Goal: Task Accomplishment & Management: Complete application form

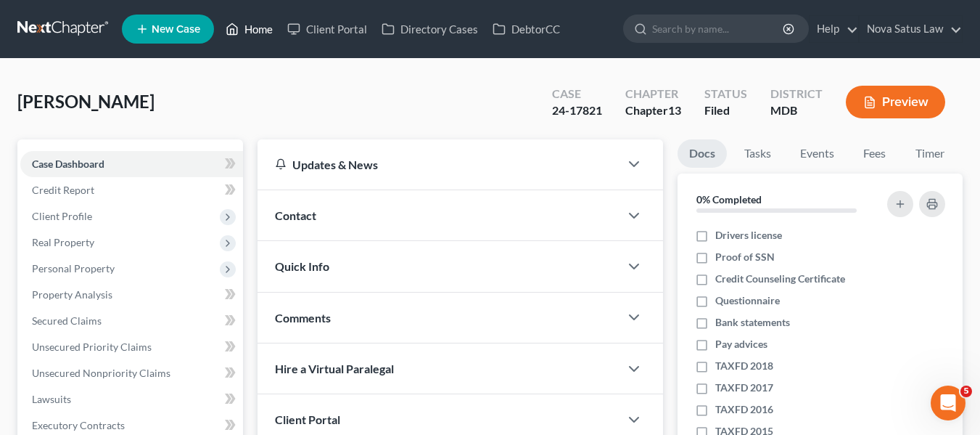
click at [266, 29] on link "Home" at bounding box center [249, 29] width 62 height 26
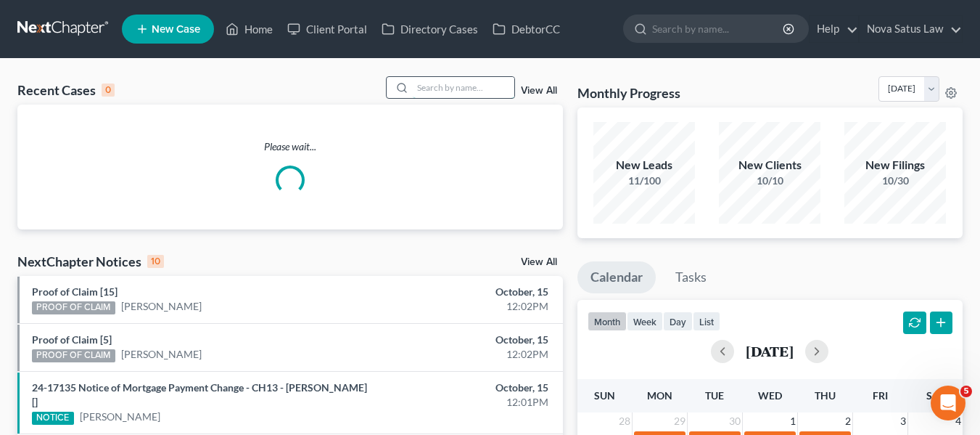
click at [488, 92] on input "search" at bounding box center [464, 87] width 102 height 21
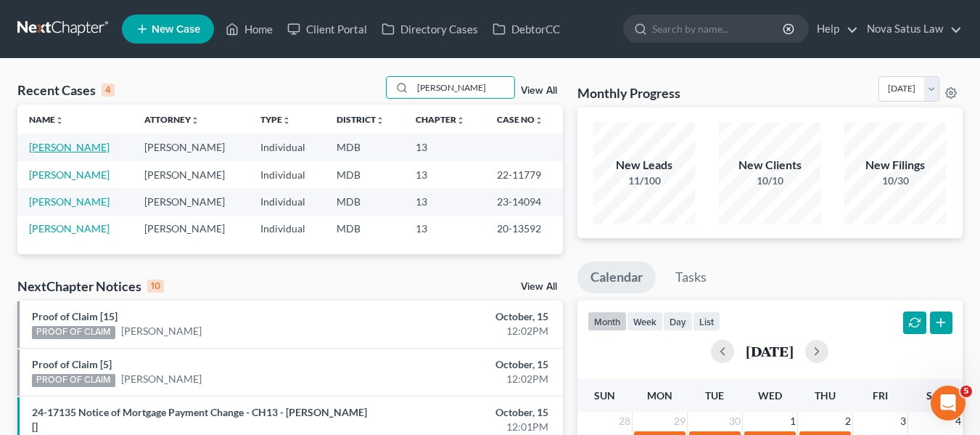
type input "[PERSON_NAME]"
click at [44, 144] on link "[PERSON_NAME]" at bounding box center [69, 147] width 81 height 12
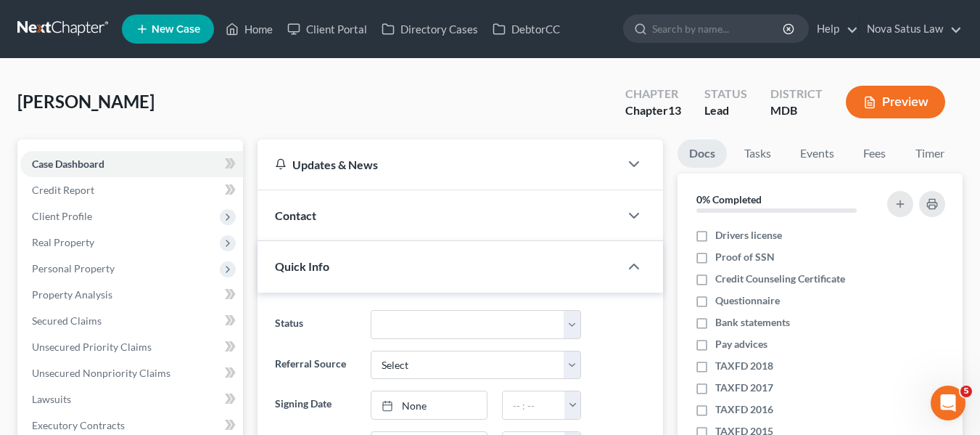
scroll to position [538, 0]
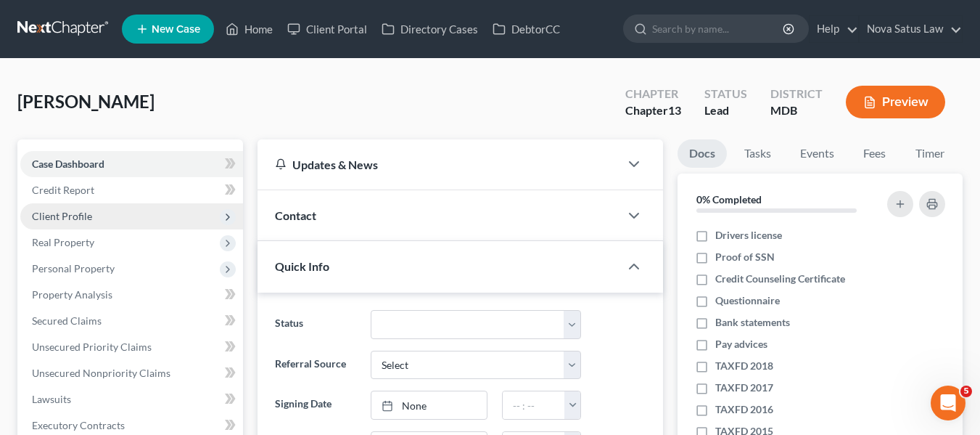
click at [103, 210] on span "Client Profile" at bounding box center [131, 216] width 223 height 26
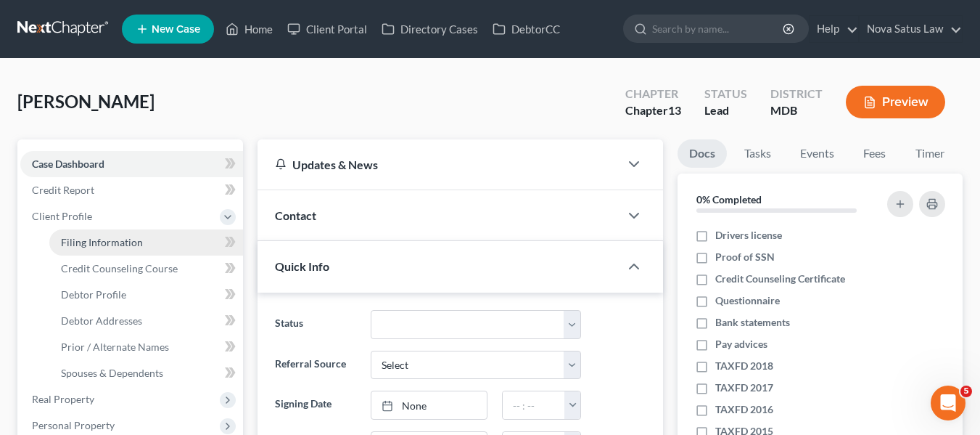
click at [108, 241] on span "Filing Information" at bounding box center [102, 242] width 82 height 12
select select "1"
select select "0"
select select "3"
select select "21"
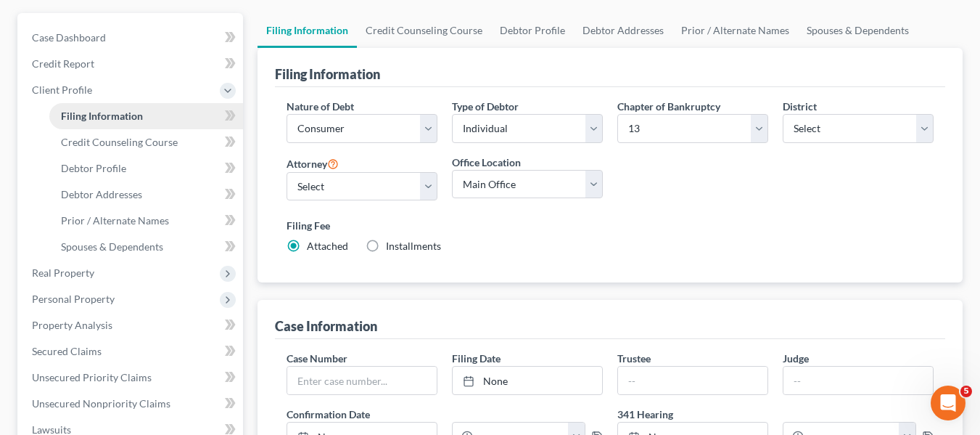
scroll to position [130, 0]
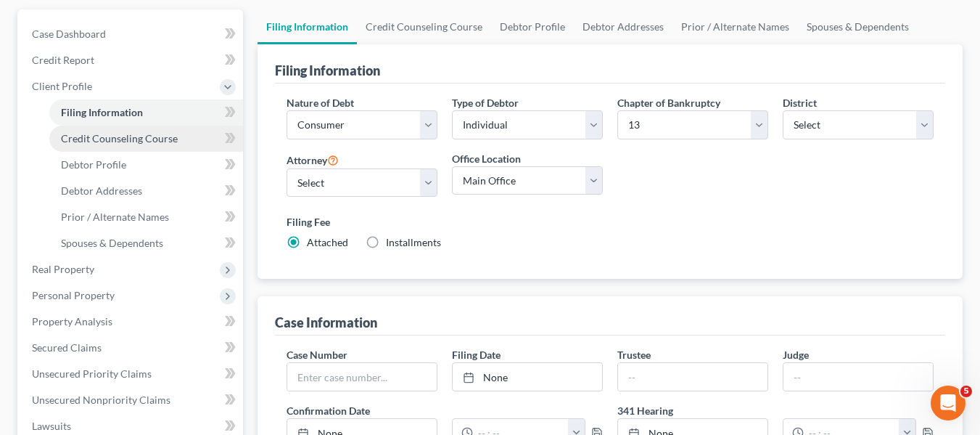
click at [113, 140] on span "Credit Counseling Course" at bounding box center [119, 138] width 117 height 12
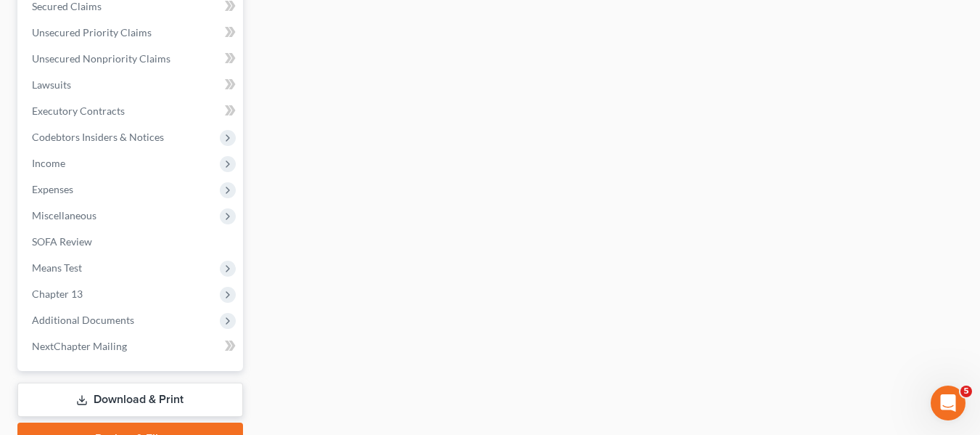
scroll to position [546, 0]
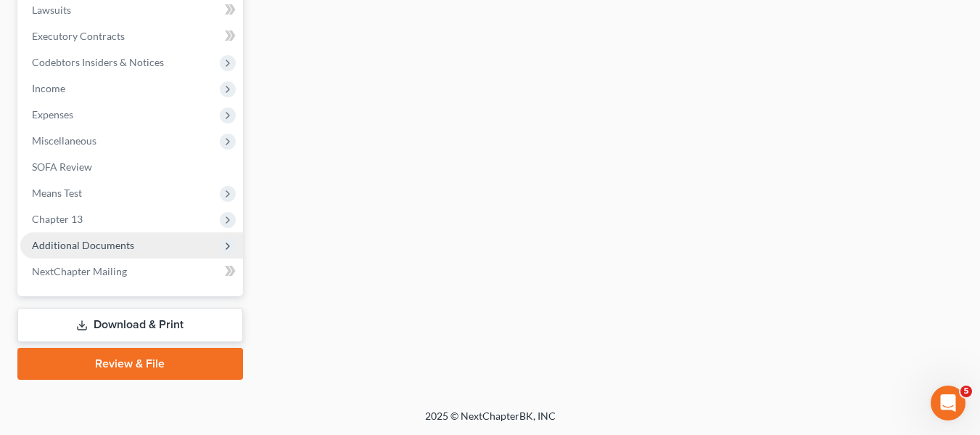
click at [87, 240] on span "Additional Documents" at bounding box center [83, 245] width 102 height 12
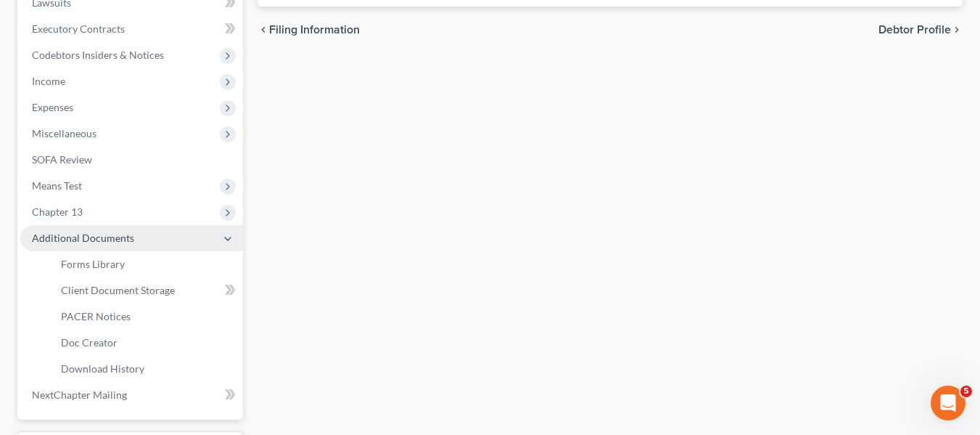
scroll to position [389, 0]
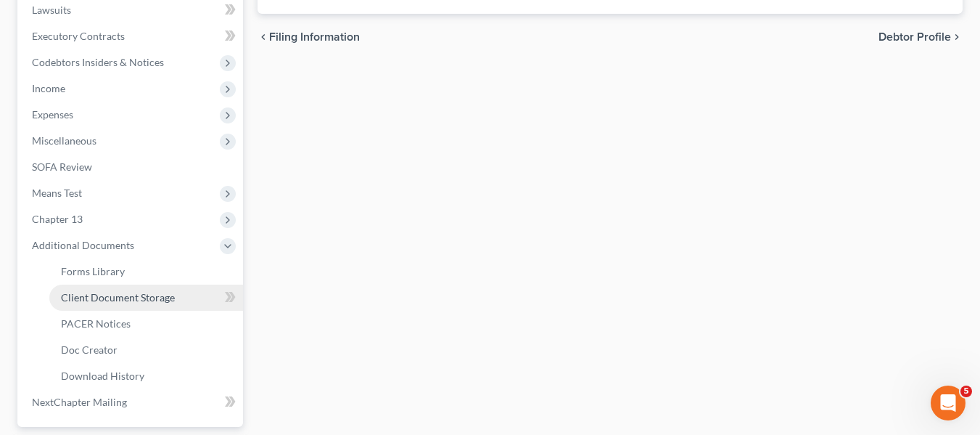
click at [118, 292] on span "Client Document Storage" at bounding box center [118, 297] width 114 height 12
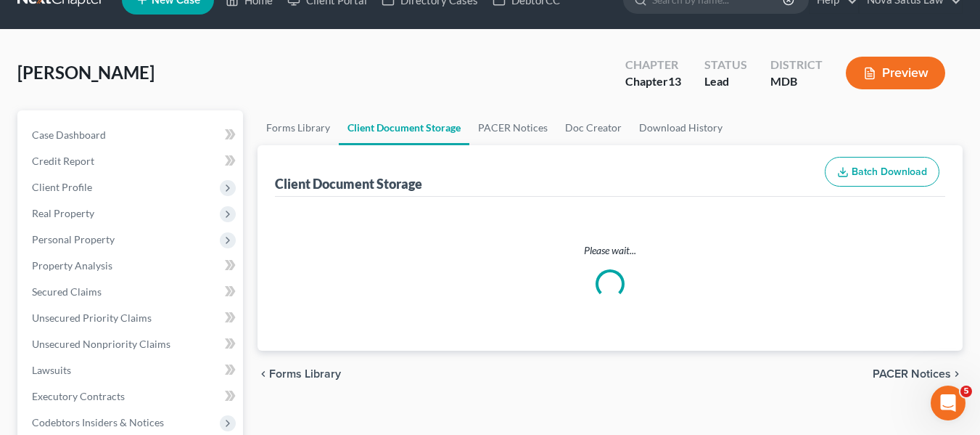
scroll to position [1, 0]
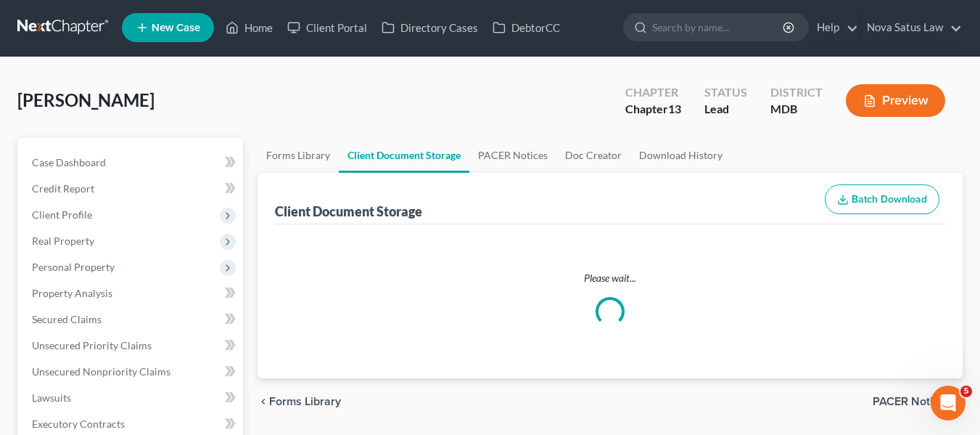
select select "14"
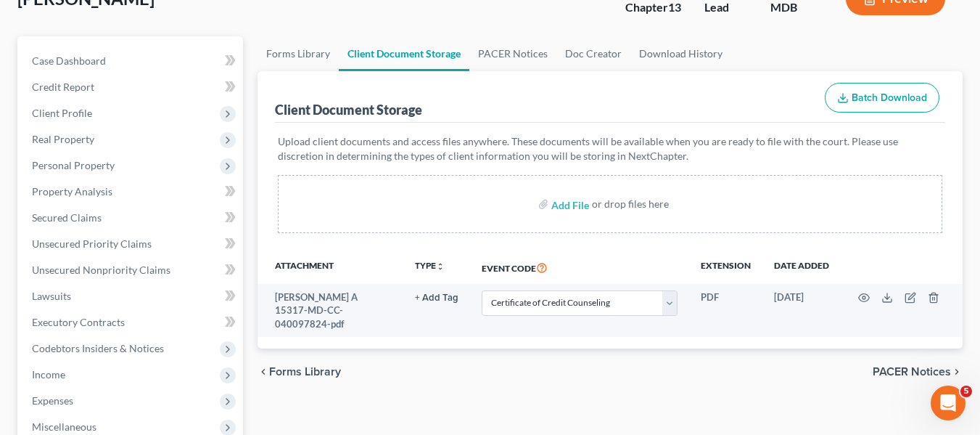
scroll to position [104, 0]
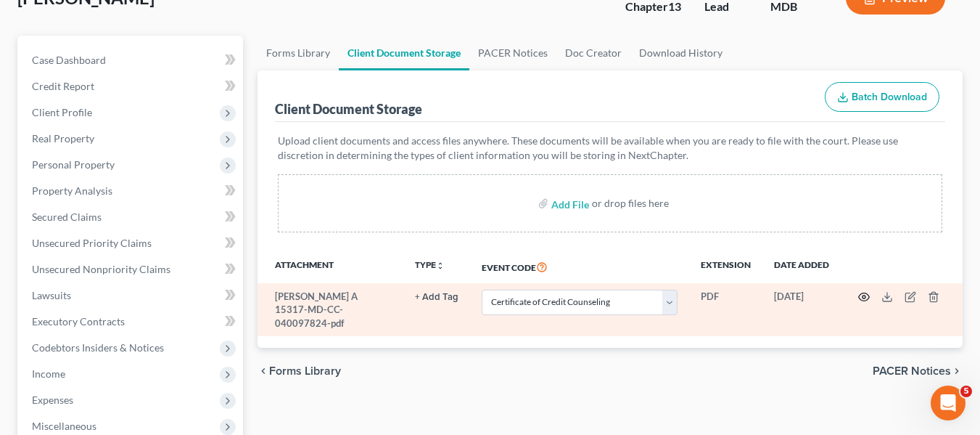
click at [868, 300] on icon "button" at bounding box center [864, 297] width 12 height 12
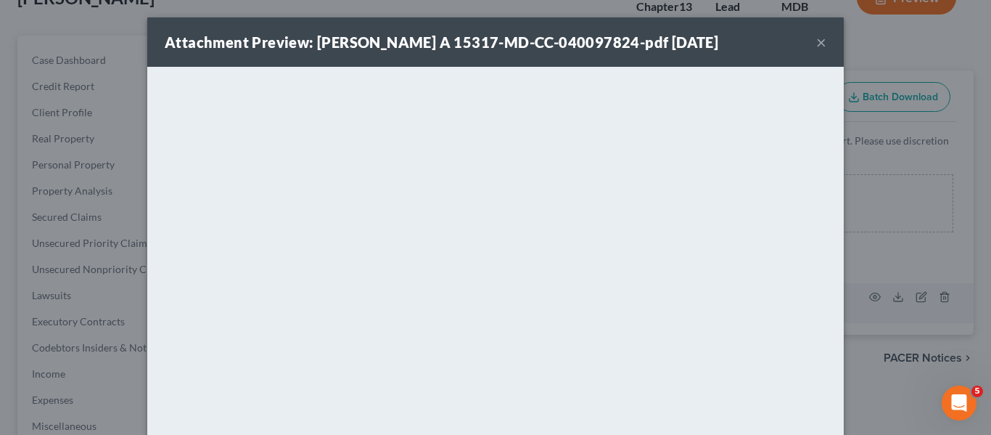
click at [816, 46] on button "×" at bounding box center [821, 41] width 10 height 17
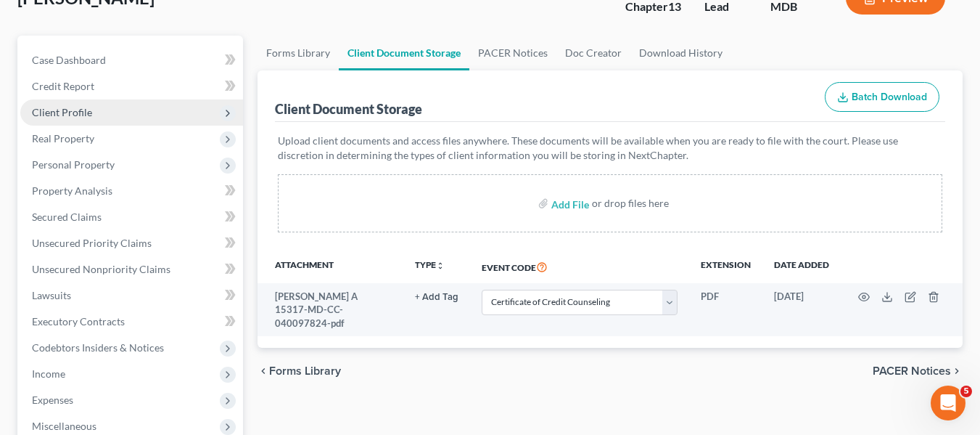
click at [57, 112] on span "Client Profile" at bounding box center [62, 112] width 60 height 12
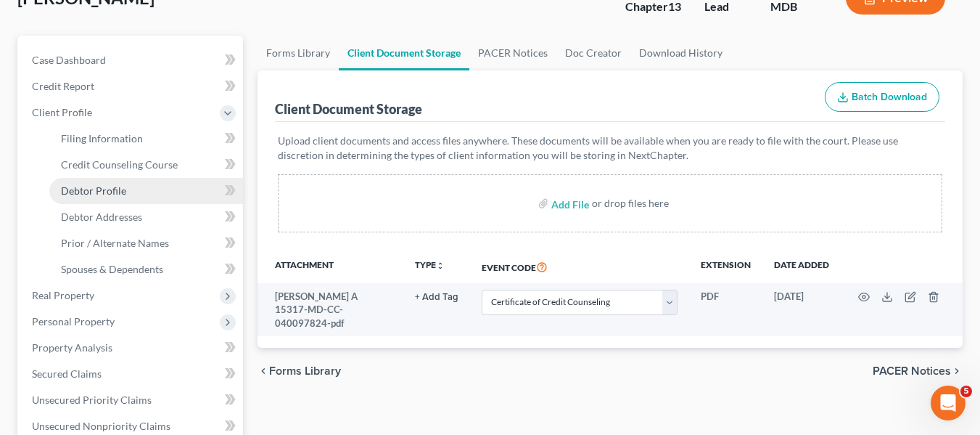
click at [81, 192] on span "Debtor Profile" at bounding box center [93, 190] width 65 height 12
select select "0"
select select "1"
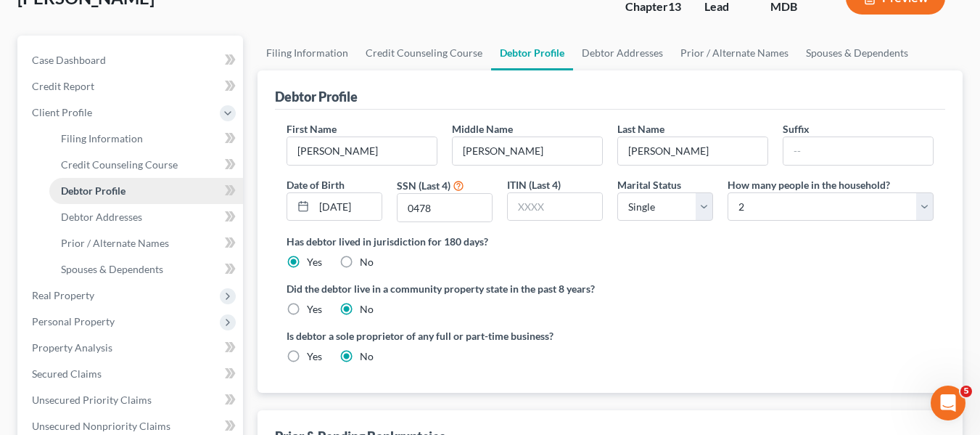
radio input "true"
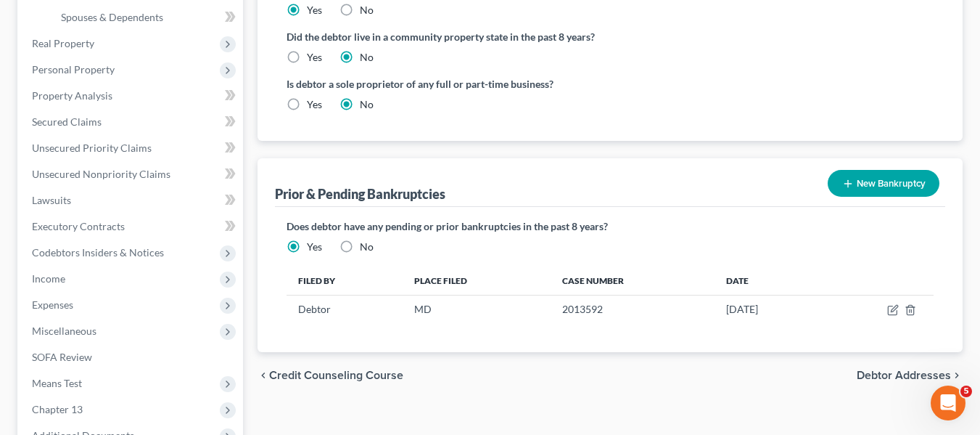
scroll to position [356, 0]
click at [842, 182] on icon "button" at bounding box center [848, 183] width 12 height 12
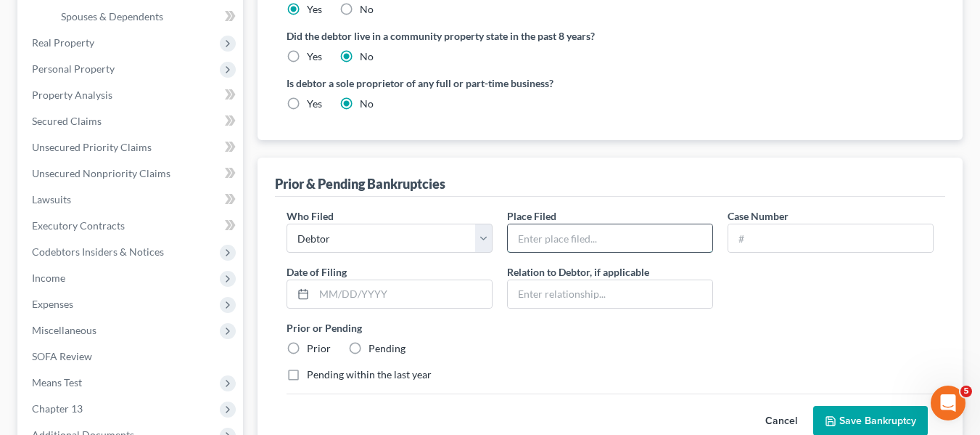
click at [571, 229] on input "text" at bounding box center [610, 238] width 205 height 28
type input "MD"
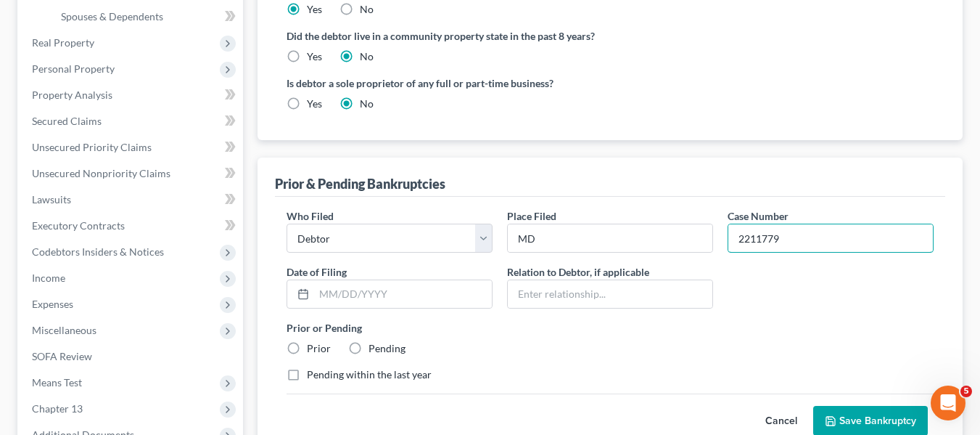
type input "2211779"
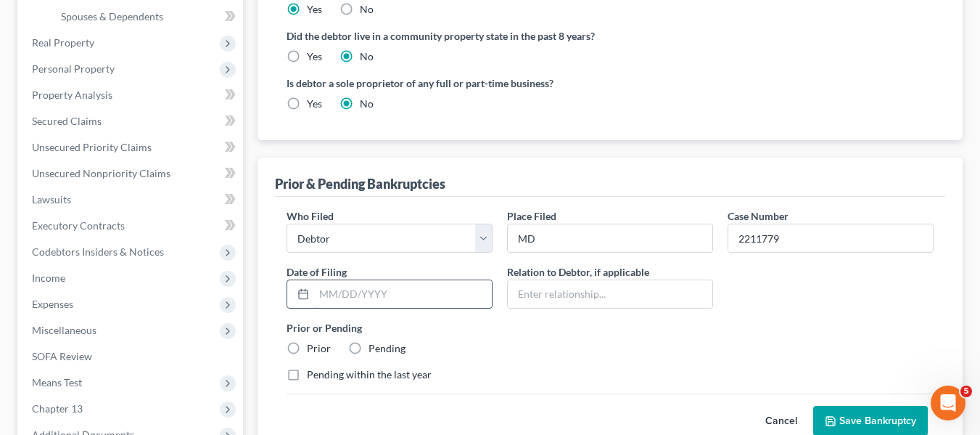
click at [327, 290] on input "text" at bounding box center [403, 294] width 178 height 28
type input "[DATE]"
click at [307, 345] on label "Prior" at bounding box center [319, 348] width 24 height 15
click at [313, 345] on input "Prior" at bounding box center [317, 345] width 9 height 9
radio input "true"
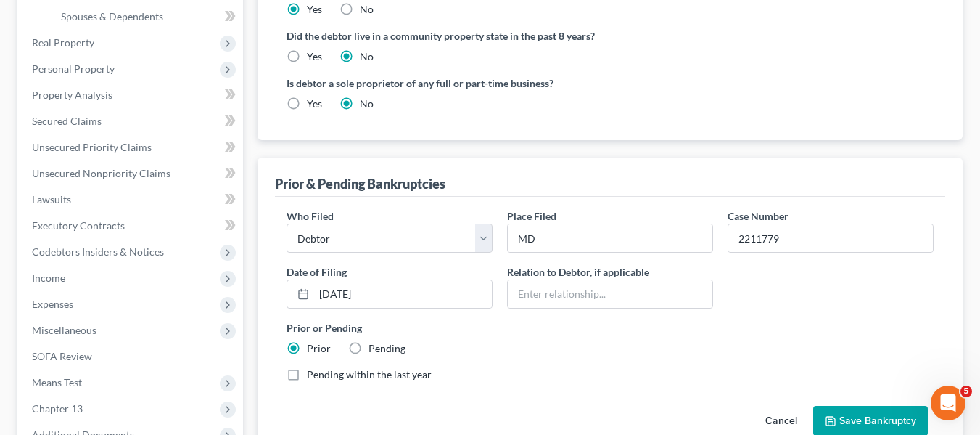
click at [830, 422] on icon "submit" at bounding box center [831, 421] width 12 height 12
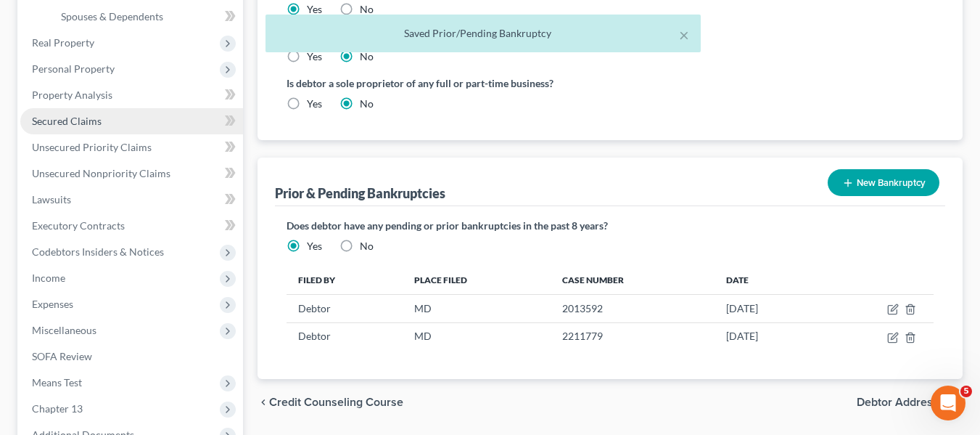
scroll to position [251, 0]
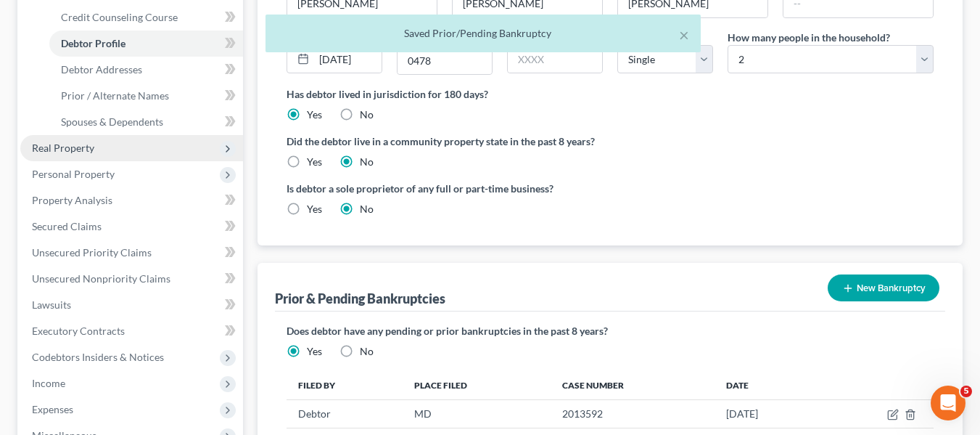
click at [99, 144] on span "Real Property" at bounding box center [131, 148] width 223 height 26
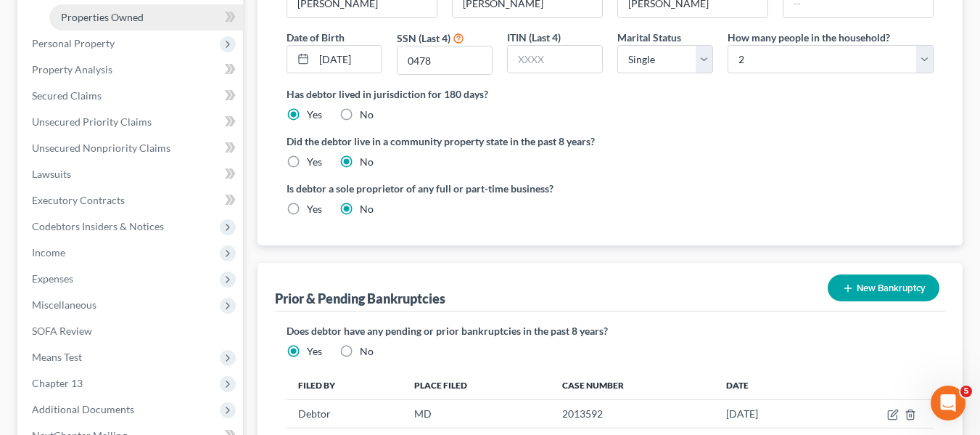
click at [100, 19] on span "Properties Owned" at bounding box center [102, 17] width 83 height 12
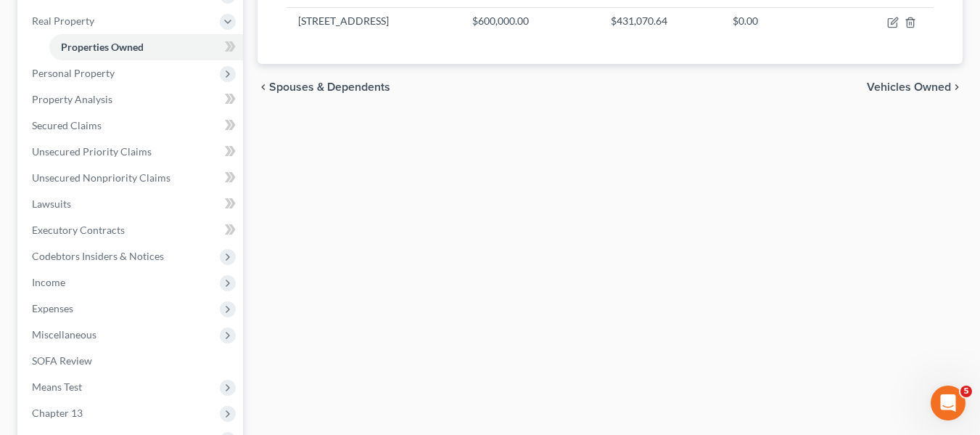
scroll to position [222, 0]
click at [41, 67] on span "Personal Property" at bounding box center [73, 72] width 83 height 12
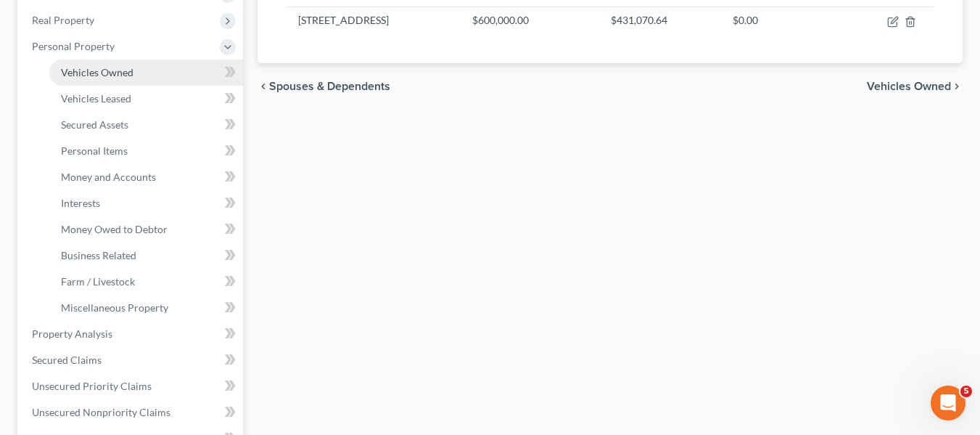
click at [69, 75] on span "Vehicles Owned" at bounding box center [97, 72] width 73 height 12
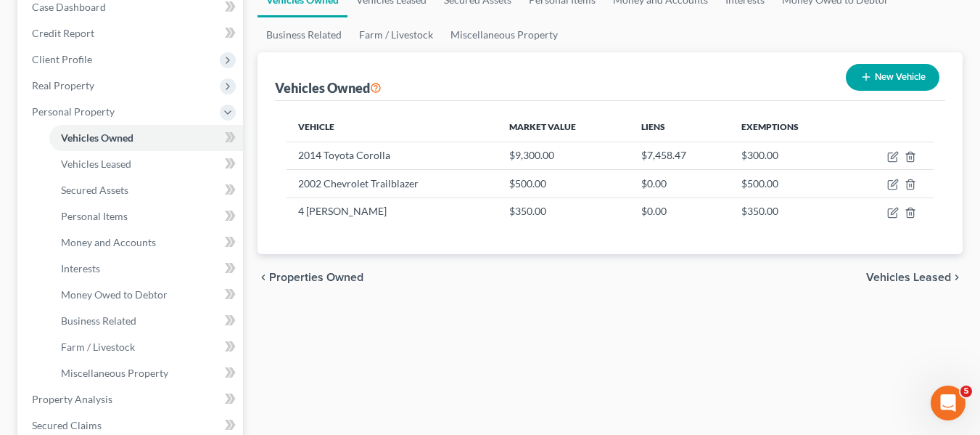
scroll to position [157, 0]
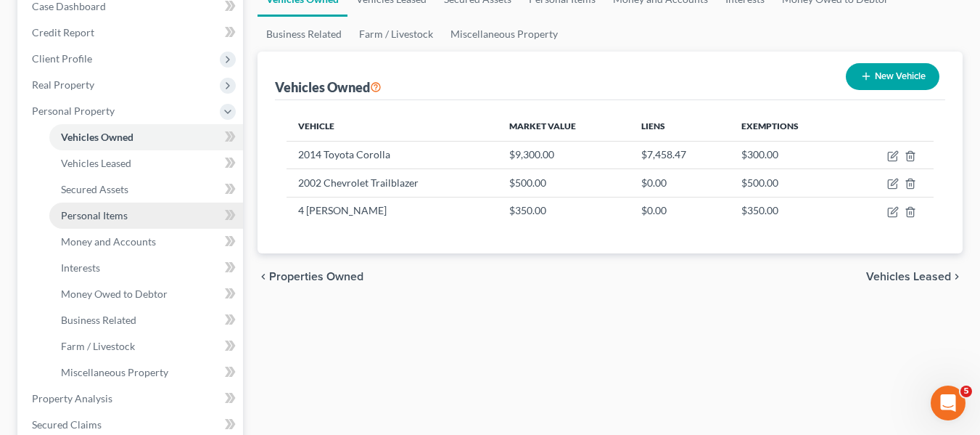
click at [112, 210] on span "Personal Items" at bounding box center [94, 215] width 67 height 12
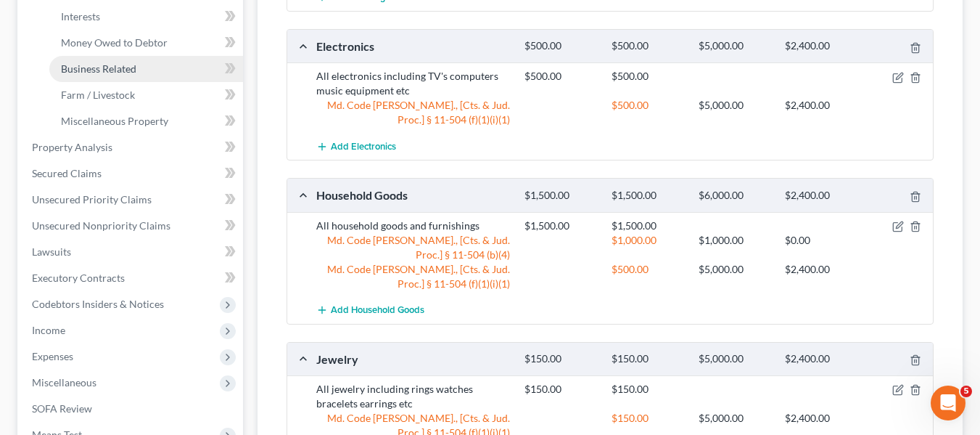
scroll to position [379, 0]
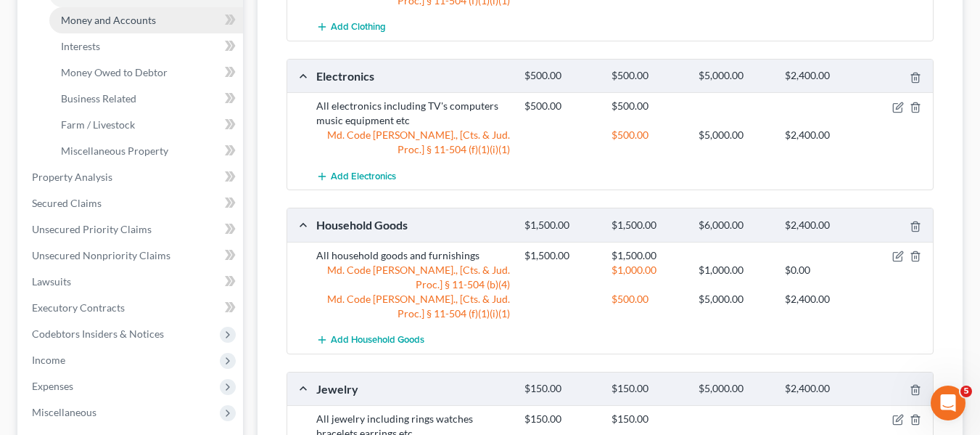
click at [79, 22] on span "Money and Accounts" at bounding box center [108, 20] width 95 height 12
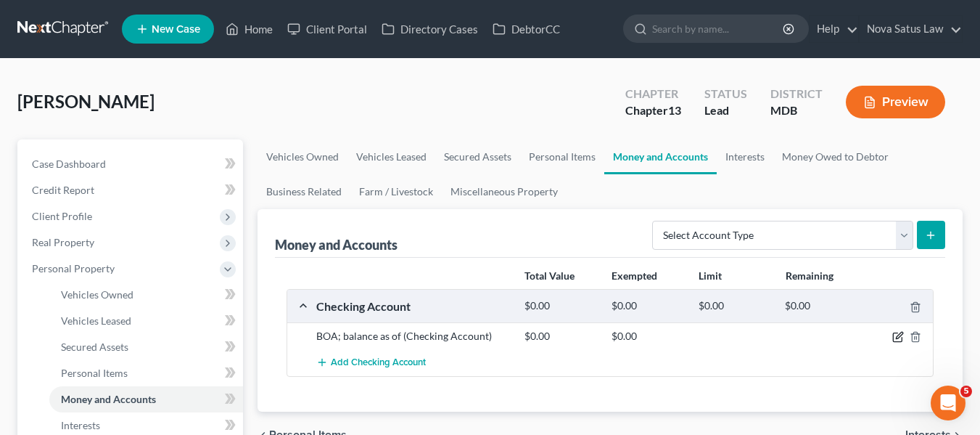
click at [898, 334] on icon "button" at bounding box center [898, 337] width 12 height 12
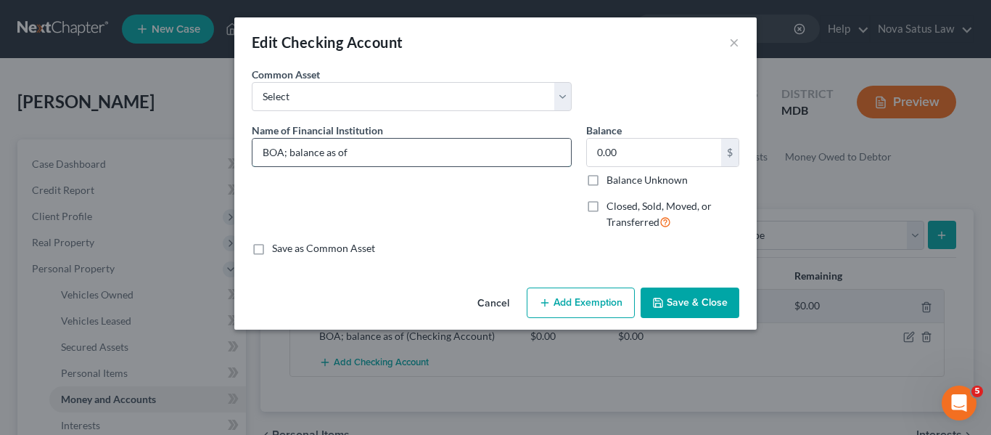
click at [446, 149] on input "BOA; balance as of" at bounding box center [412, 153] width 319 height 28
type input "BOA; balance as of 092425"
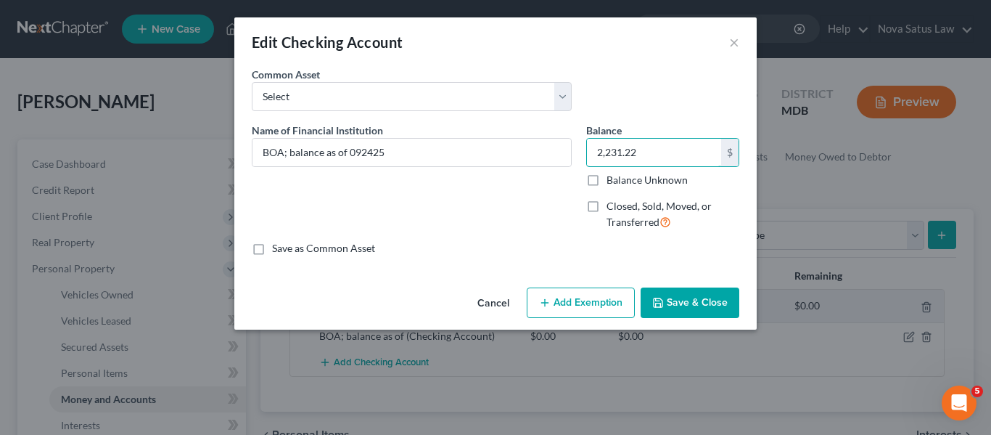
type input "2,231.22"
click at [589, 298] on button "Add Exemption" at bounding box center [581, 302] width 108 height 30
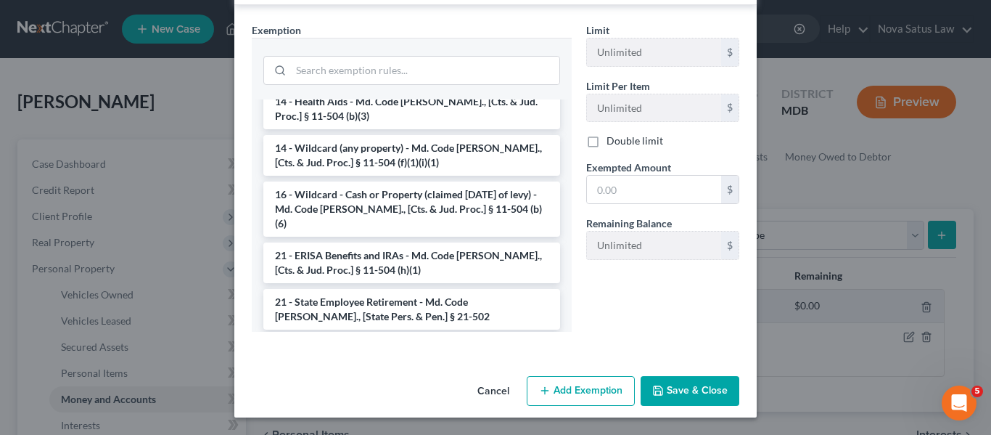
scroll to position [276, 0]
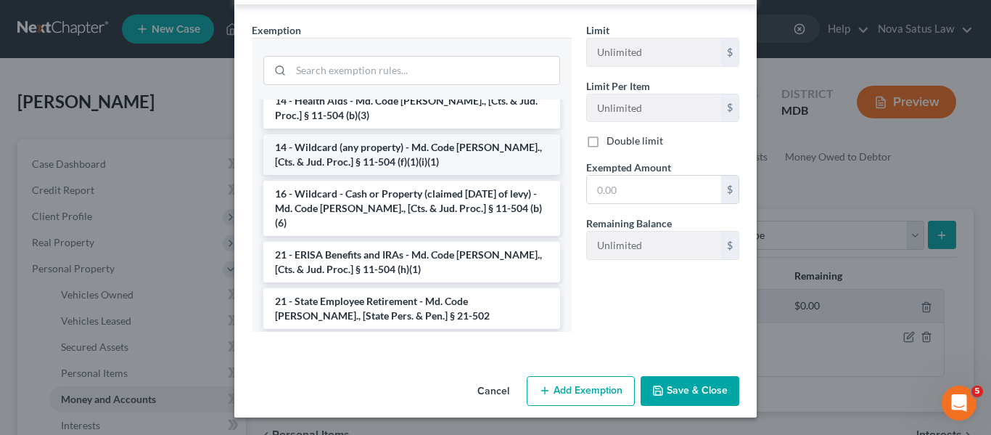
click at [340, 141] on li "14 - Wildcard (any property) - Md. Code [PERSON_NAME]., [Cts. & Jud. Proc.] § 1…" at bounding box center [411, 154] width 297 height 41
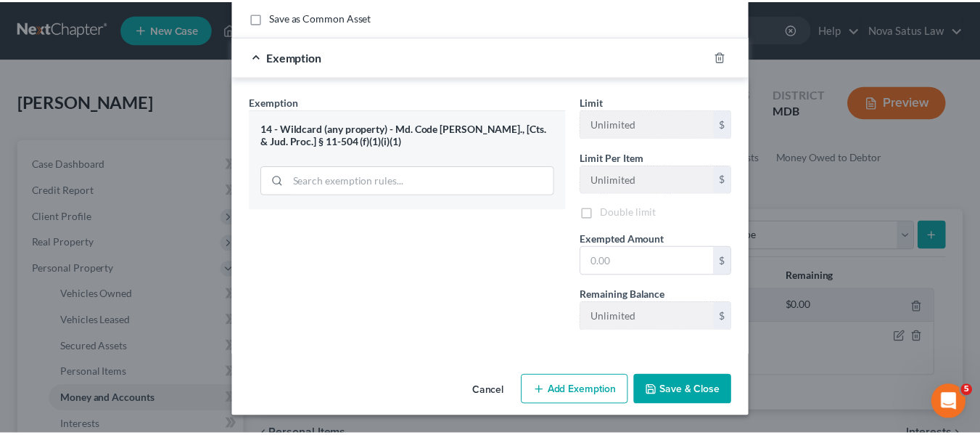
scroll to position [233, 0]
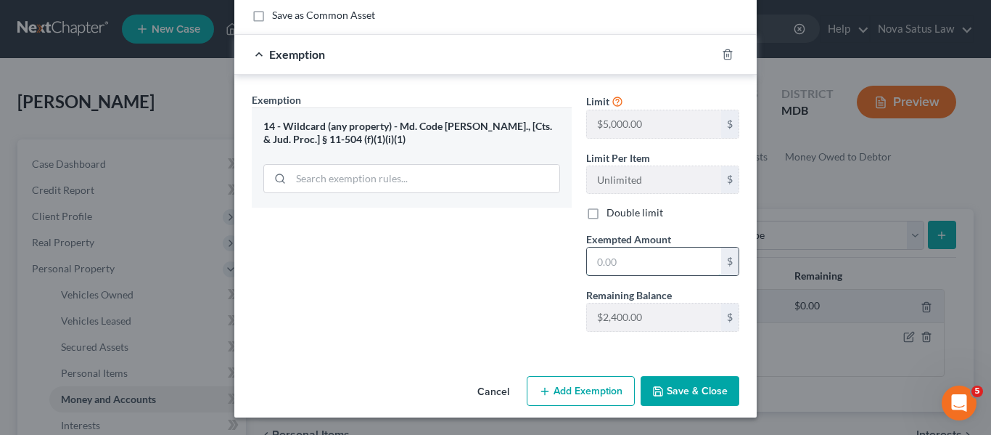
click at [600, 258] on input "text" at bounding box center [654, 261] width 134 height 28
type input "2,231.22"
click at [650, 381] on button "Save & Close" at bounding box center [690, 391] width 99 height 30
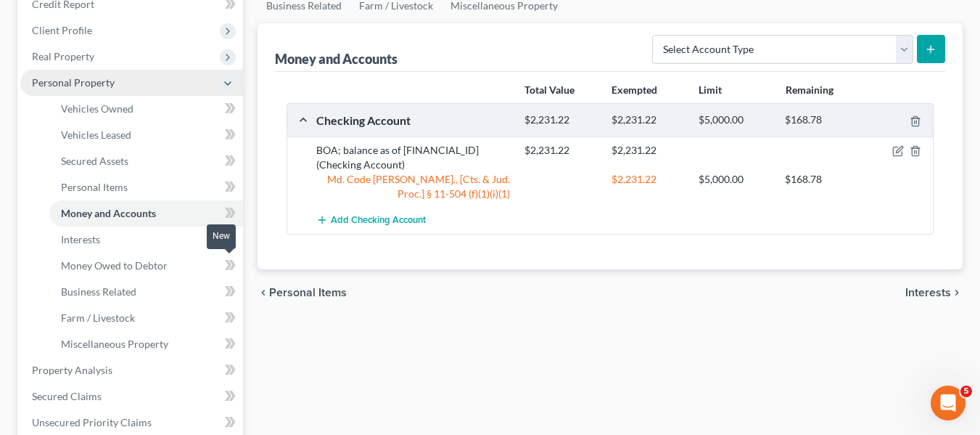
scroll to position [186, 0]
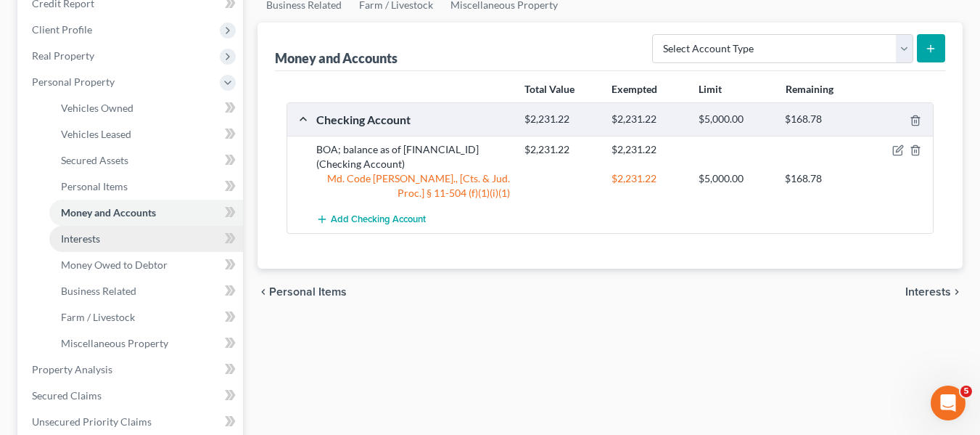
click at [126, 241] on link "Interests" at bounding box center [146, 239] width 194 height 26
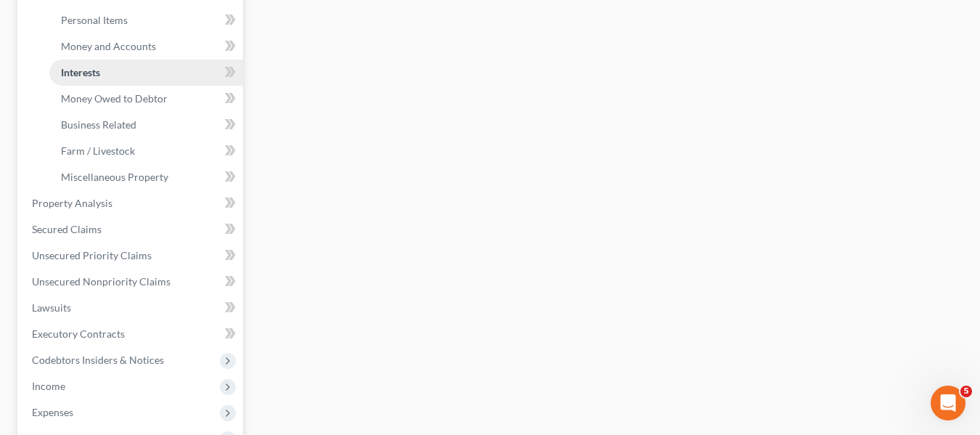
scroll to position [358, 0]
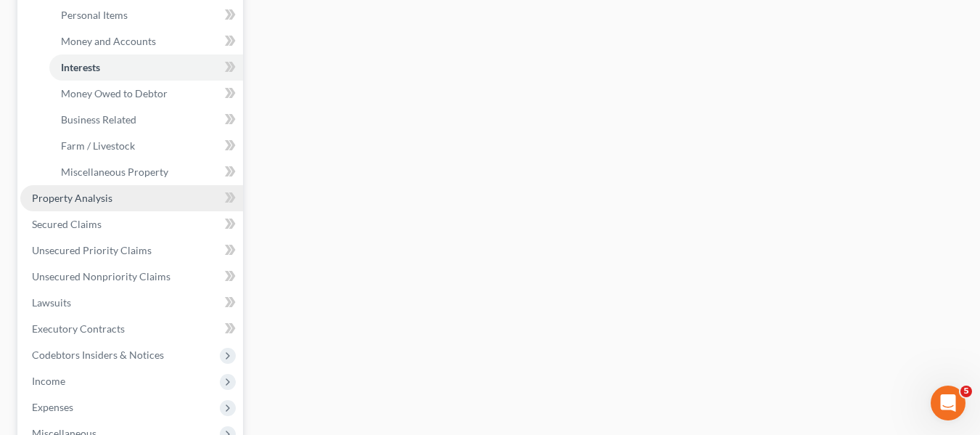
click at [83, 197] on span "Property Analysis" at bounding box center [72, 198] width 81 height 12
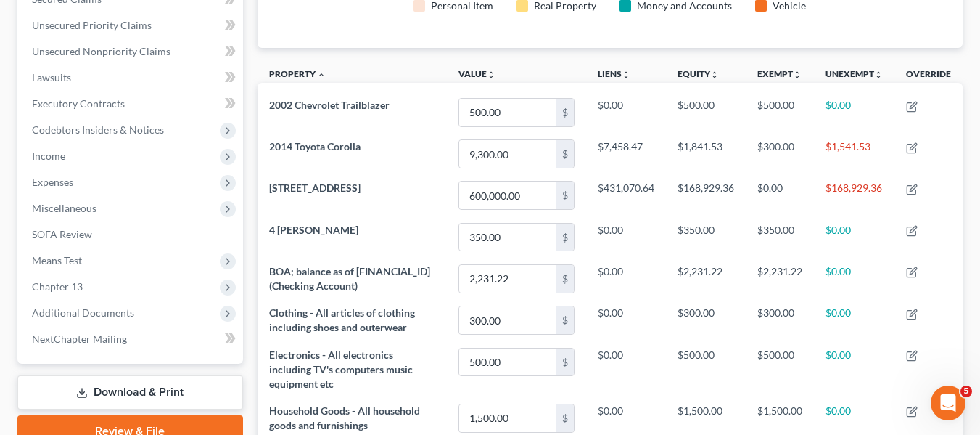
scroll to position [324, 0]
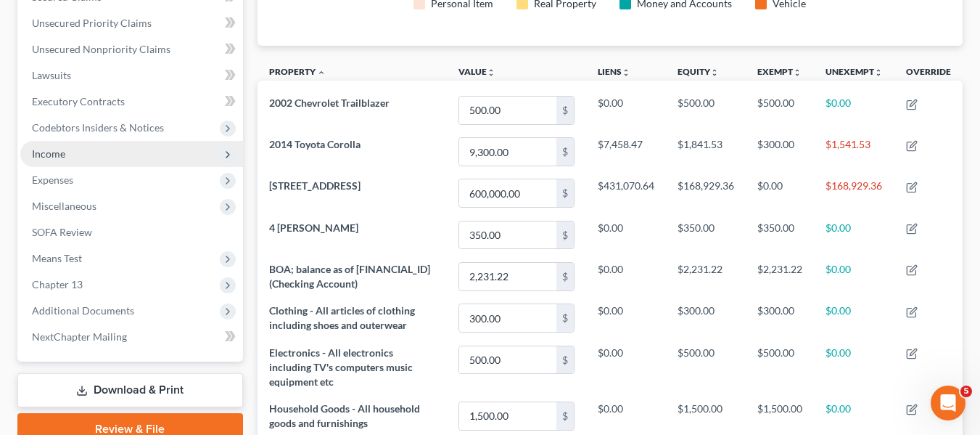
click at [62, 155] on span "Income" at bounding box center [48, 153] width 33 height 12
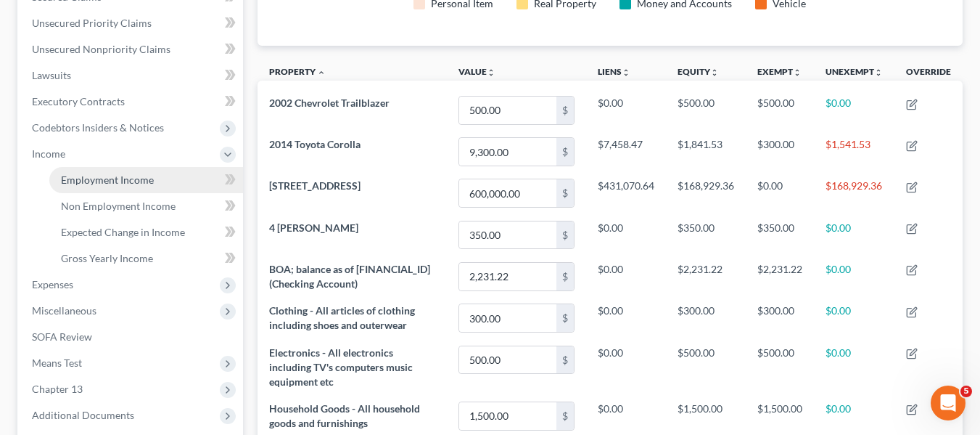
click at [78, 175] on span "Employment Income" at bounding box center [107, 179] width 93 height 12
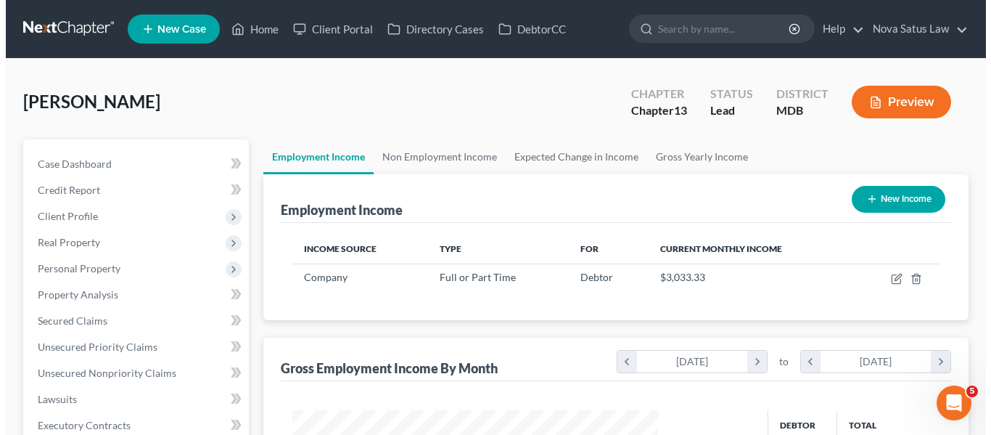
scroll to position [260, 395]
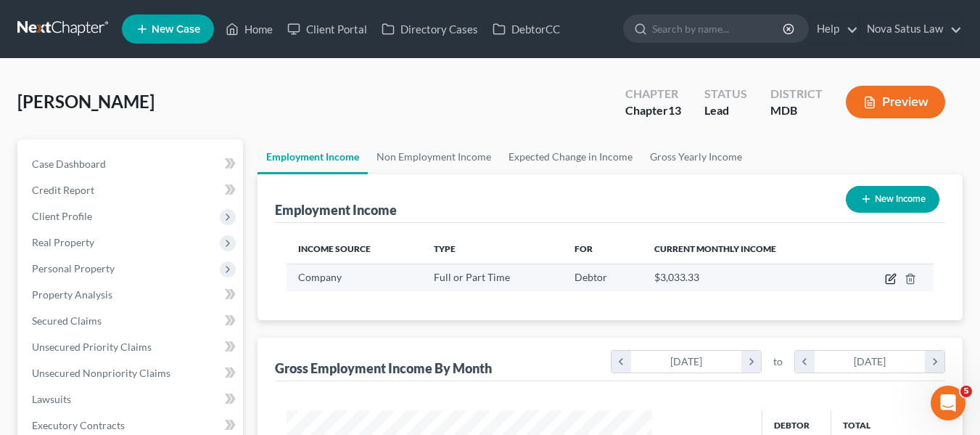
click at [888, 279] on icon "button" at bounding box center [891, 279] width 12 height 12
select select "0"
select select "2"
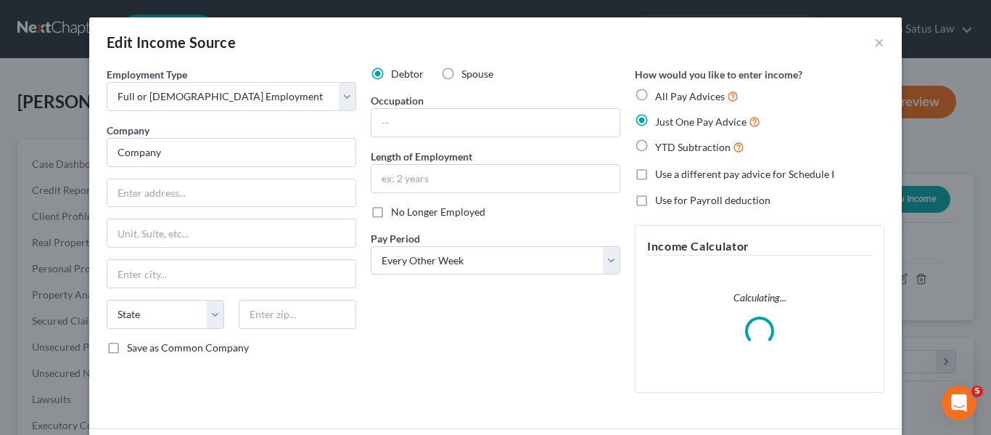
scroll to position [112, 0]
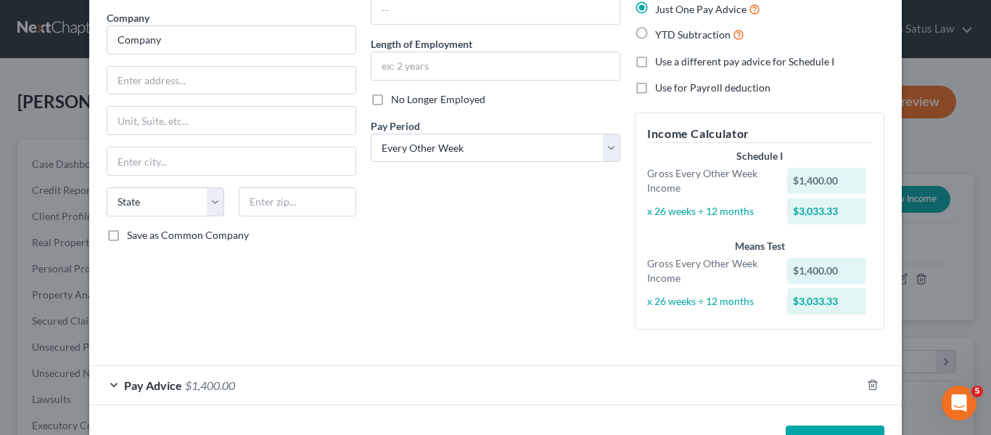
click at [798, 389] on div "Pay Advice $1,400.00" at bounding box center [475, 385] width 772 height 38
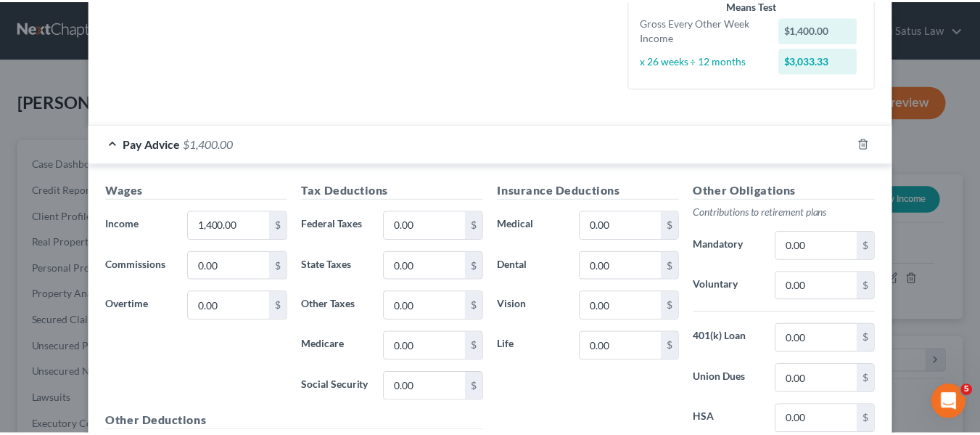
scroll to position [517, 0]
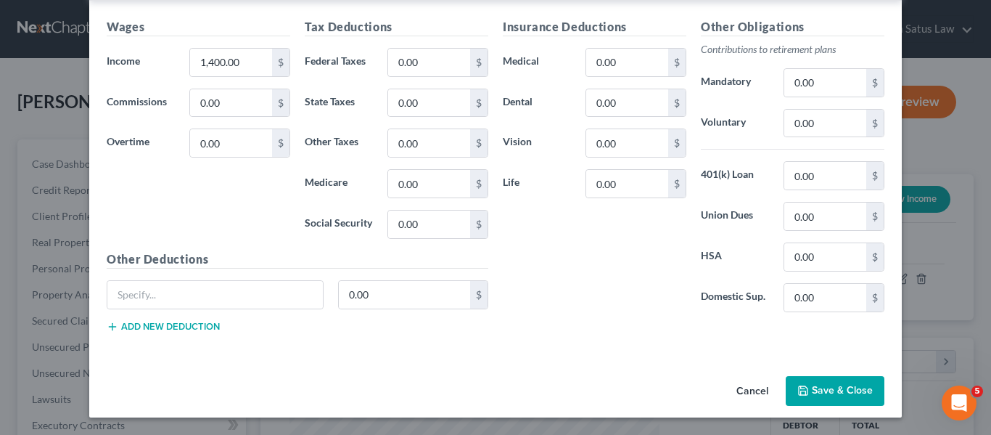
click at [807, 394] on button "Save & Close" at bounding box center [835, 391] width 99 height 30
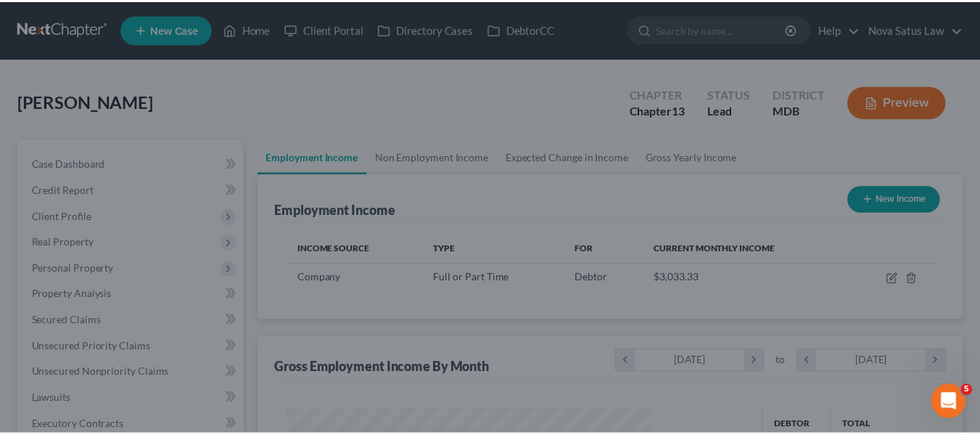
scroll to position [260, 395]
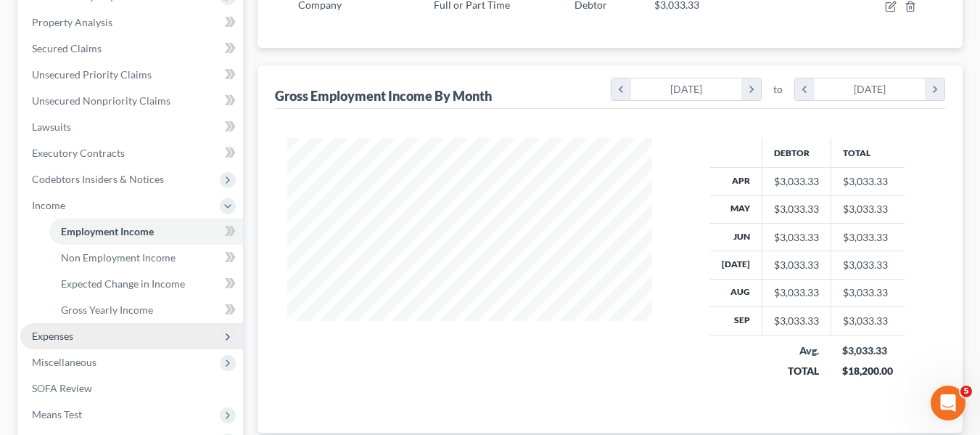
click at [49, 332] on span "Expenses" at bounding box center [52, 335] width 41 height 12
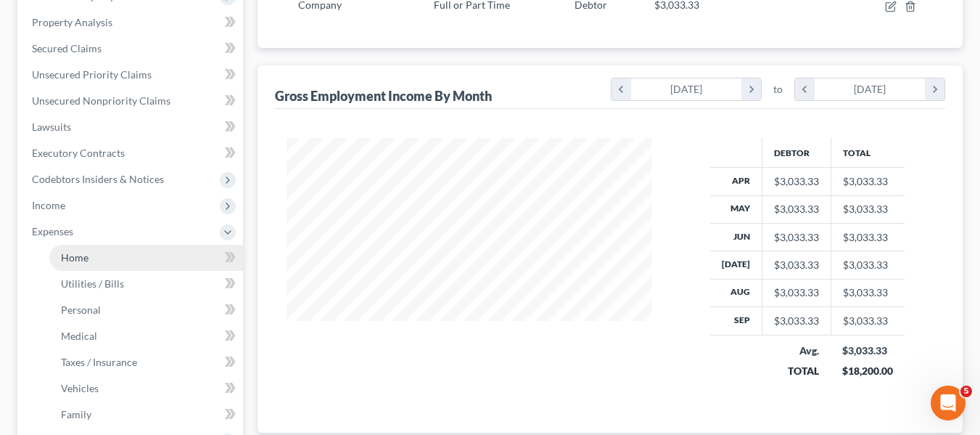
click at [79, 255] on span "Home" at bounding box center [75, 257] width 28 height 12
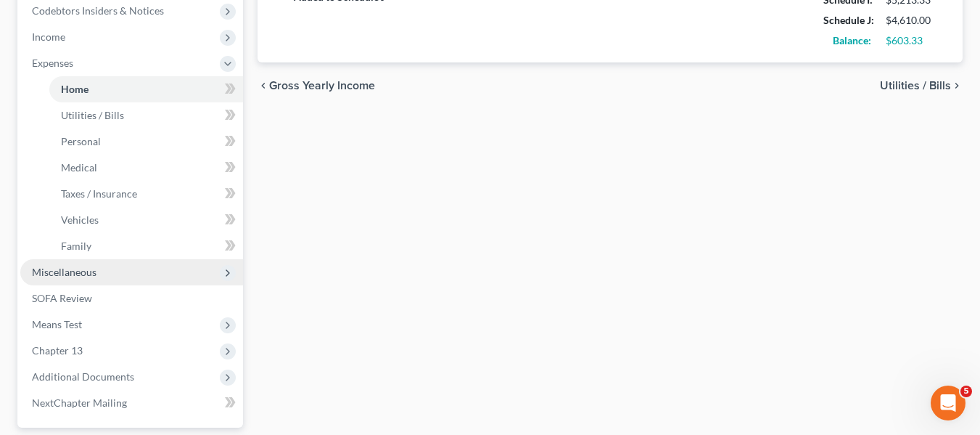
click at [78, 274] on span "Miscellaneous" at bounding box center [64, 272] width 65 height 12
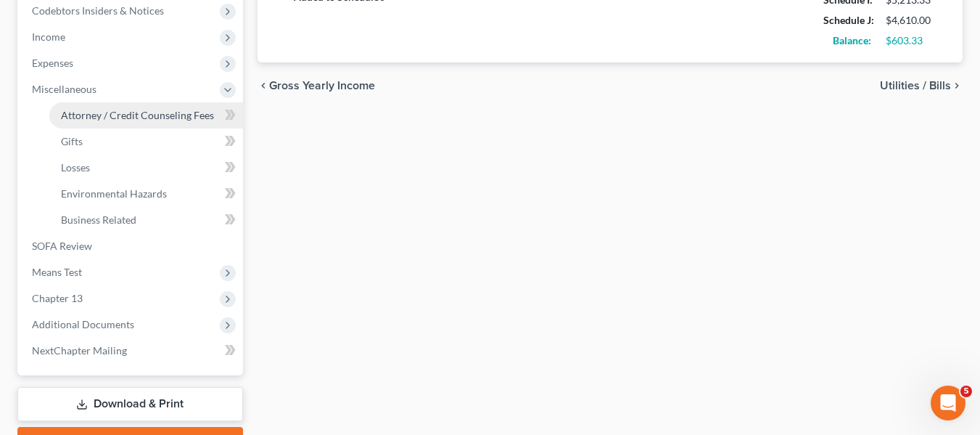
click at [135, 110] on span "Attorney / Credit Counseling Fees" at bounding box center [137, 115] width 153 height 12
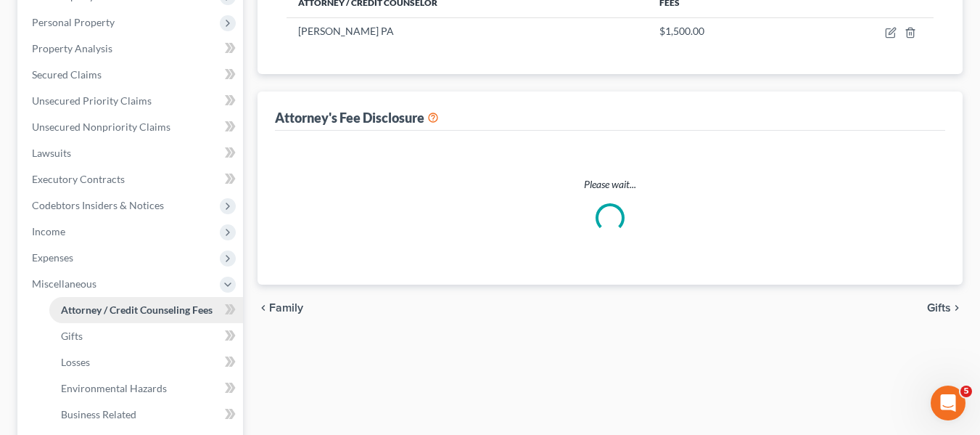
select select "2"
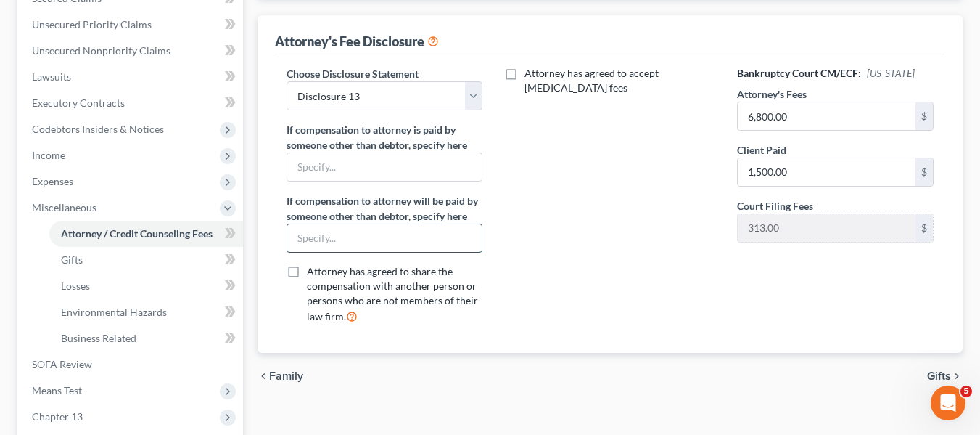
click at [303, 231] on input "text" at bounding box center [384, 238] width 195 height 28
type input "Chapter 13 Trustee through plan"
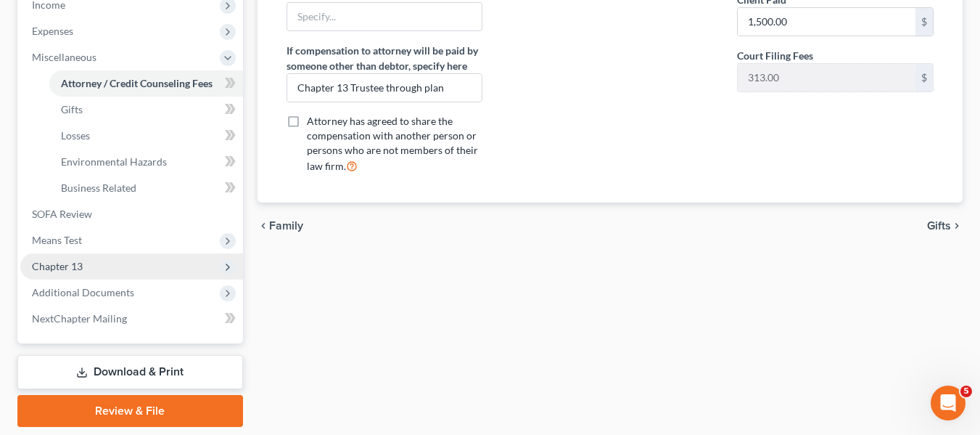
click at [66, 263] on span "Chapter 13" at bounding box center [57, 266] width 51 height 12
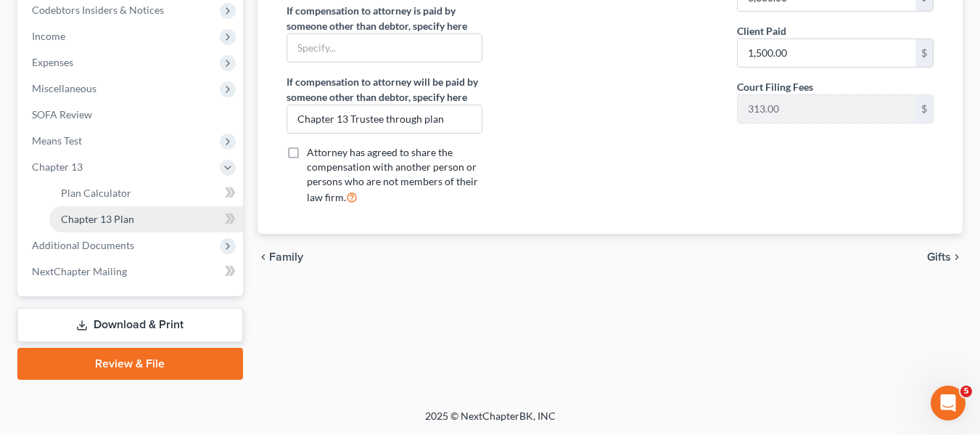
click at [104, 223] on span "Chapter 13 Plan" at bounding box center [97, 219] width 73 height 12
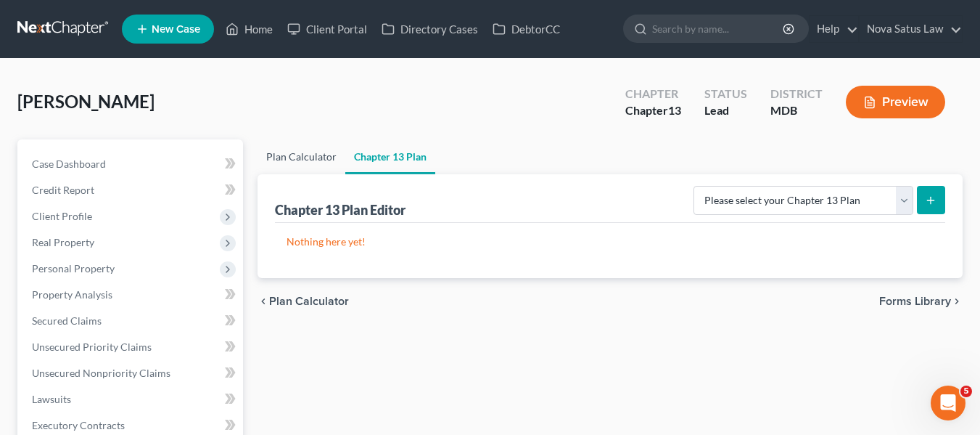
click at [291, 155] on link "Plan Calculator" at bounding box center [302, 156] width 88 height 35
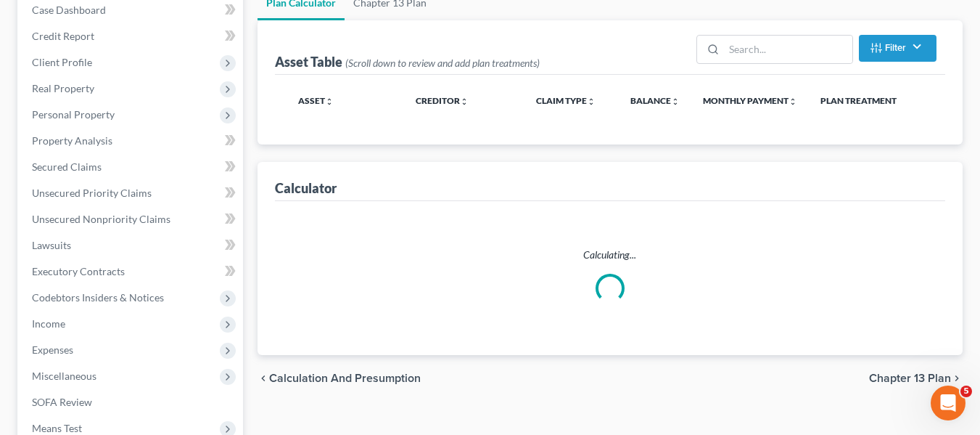
scroll to position [156, 0]
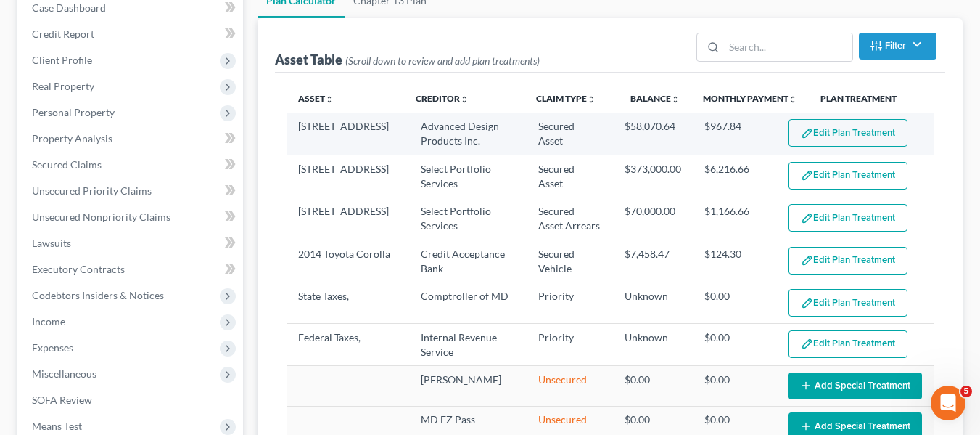
select select "59"
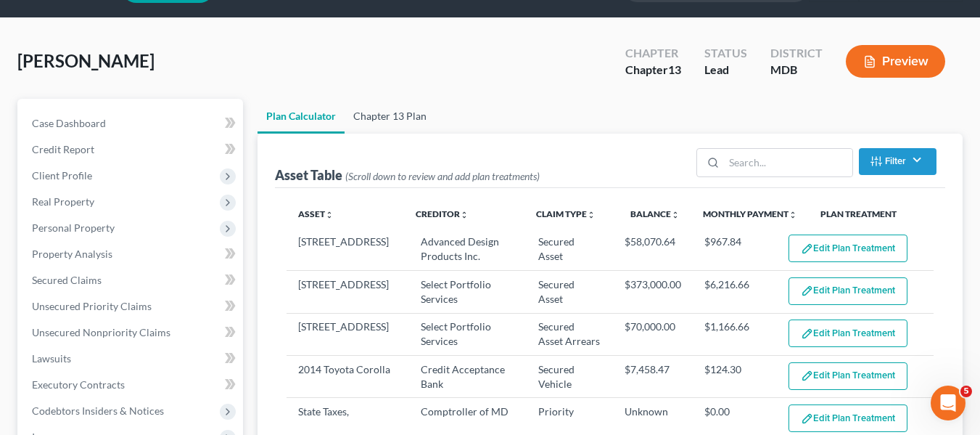
scroll to position [40, 0]
click at [392, 113] on link "Chapter 13 Plan" at bounding box center [390, 116] width 91 height 35
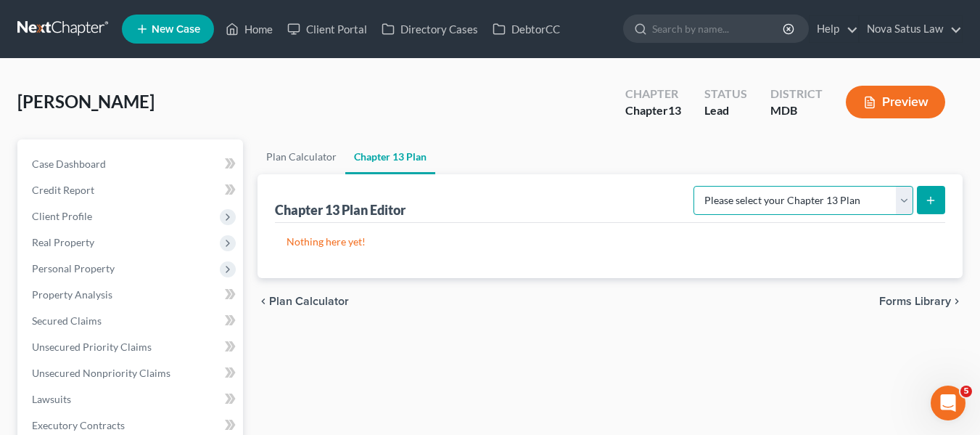
click at [848, 202] on select "Please select your Chapter 13 Plan District of [US_STATE][GEOGRAPHIC_DATA] of […" at bounding box center [804, 200] width 220 height 29
select select "1"
click at [699, 186] on select "Please select your Chapter 13 Plan District of [US_STATE][GEOGRAPHIC_DATA] of […" at bounding box center [804, 200] width 220 height 29
click at [924, 202] on button "submit" at bounding box center [931, 200] width 28 height 28
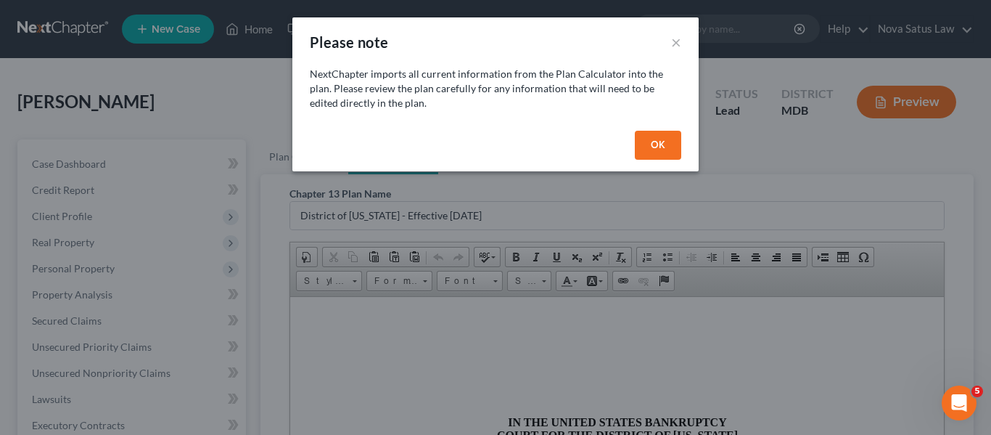
click at [650, 140] on button "OK" at bounding box center [658, 145] width 46 height 29
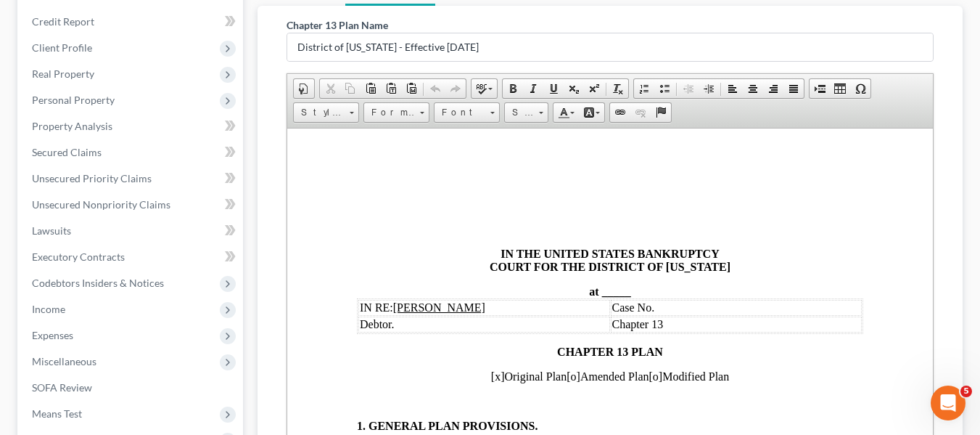
scroll to position [182, 0]
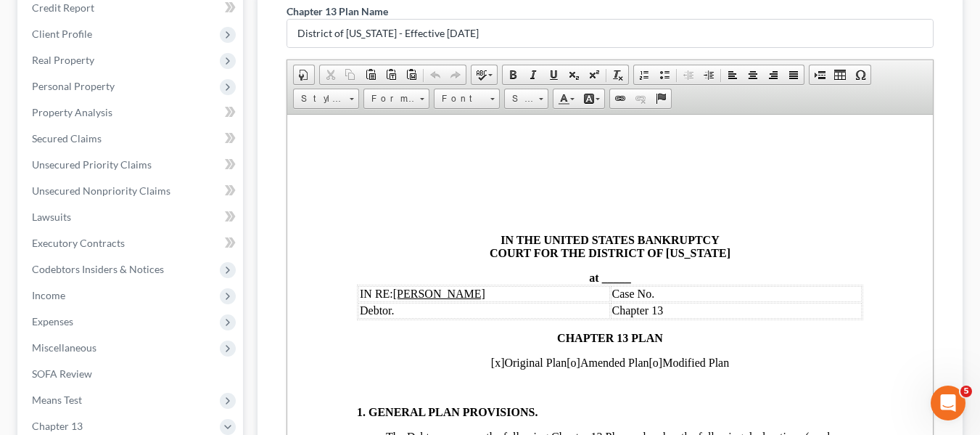
click at [602, 278] on span "_____" at bounding box center [616, 277] width 29 height 12
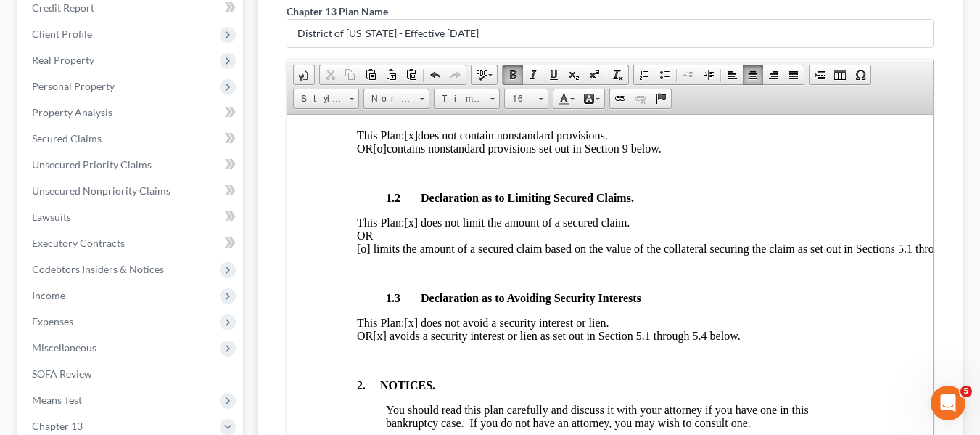
scroll to position [417, 0]
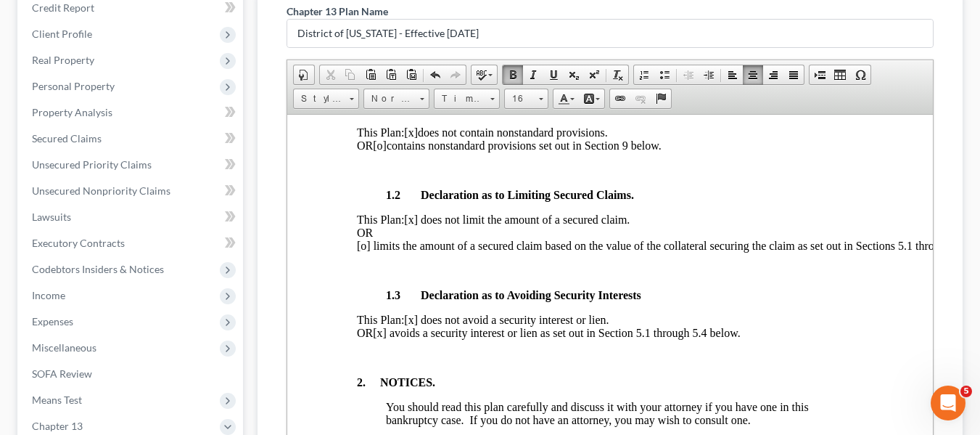
click at [422, 338] on span "[x] avoids a security interest or lien as set out in Section 5.1 through 5.4 be…" at bounding box center [555, 332] width 367 height 12
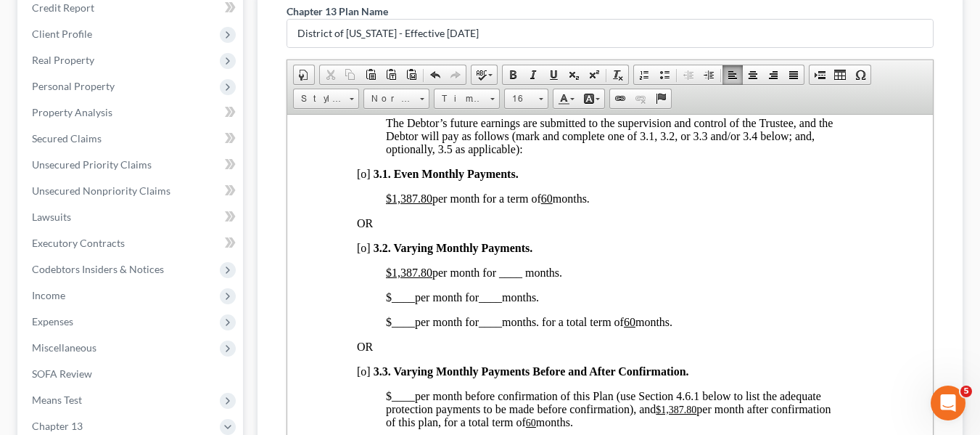
scroll to position [1054, 0]
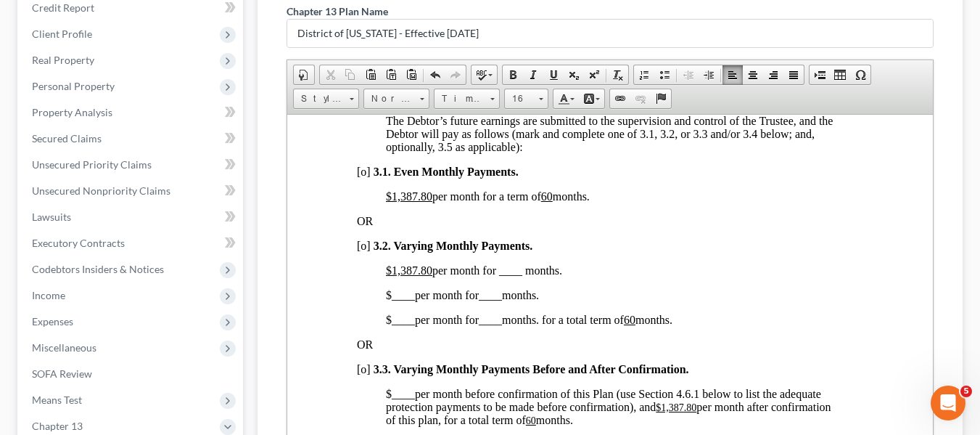
click at [393, 202] on u "$1,387.80" at bounding box center [408, 195] width 46 height 12
click at [512, 202] on u "60" at bounding box center [506, 195] width 12 height 12
click at [359, 251] on span "[o]" at bounding box center [363, 245] width 14 height 12
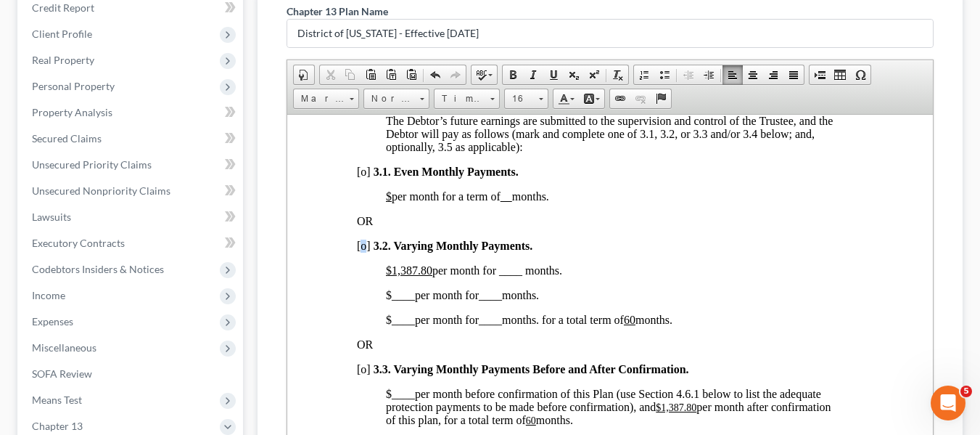
click at [359, 251] on span "[o]" at bounding box center [363, 245] width 14 height 12
click at [390, 276] on u "$1,387.80" at bounding box center [408, 269] width 46 height 12
click at [494, 276] on span "$400.00 per month for ____ months." at bounding box center [469, 269] width 168 height 12
click at [391, 300] on span "____" at bounding box center [402, 294] width 23 height 12
click at [501, 300] on span "____" at bounding box center [507, 294] width 23 height 12
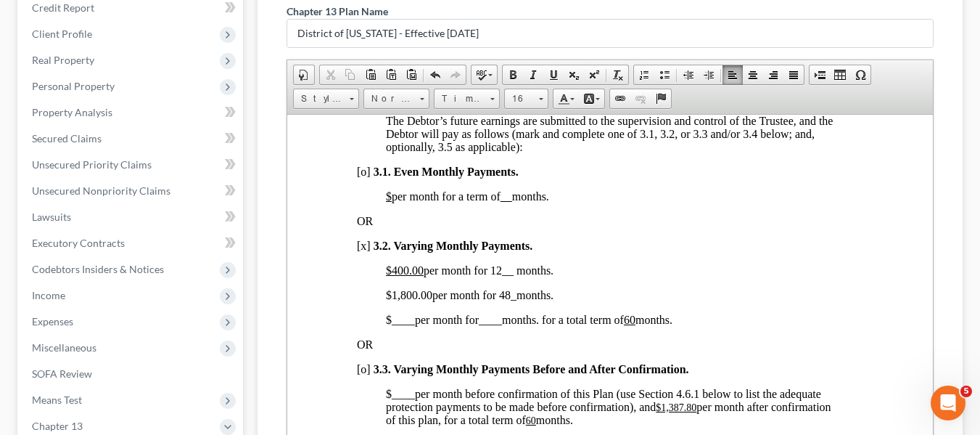
click at [387, 325] on span "$ ____ per month for ____ months. for a total term of 60 months." at bounding box center [528, 319] width 287 height 12
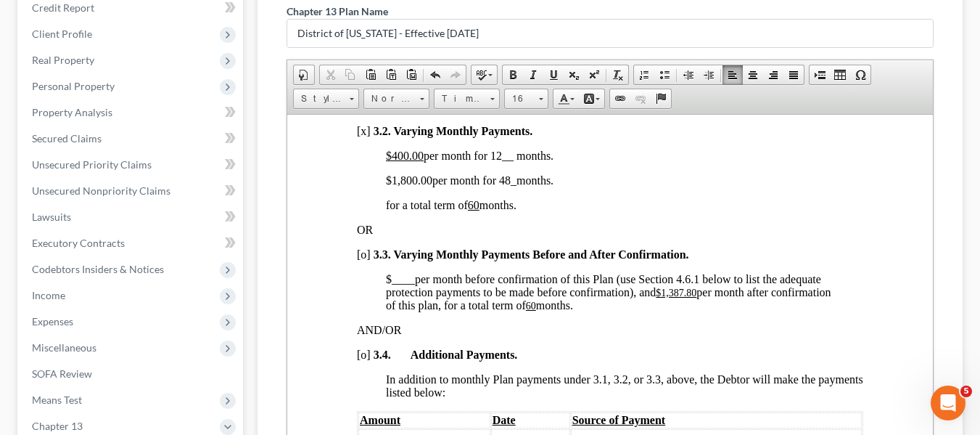
scroll to position [1170, 0]
click at [664, 297] on u "$1,387.80" at bounding box center [675, 291] width 41 height 11
click at [477, 310] on u "60" at bounding box center [472, 304] width 10 height 11
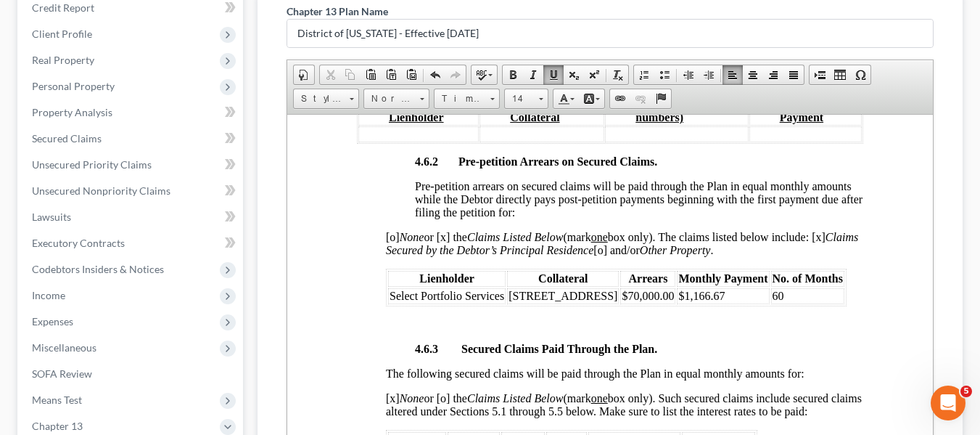
scroll to position [2582, 0]
click at [723, 303] on td "$1,166.67" at bounding box center [722, 295] width 92 height 16
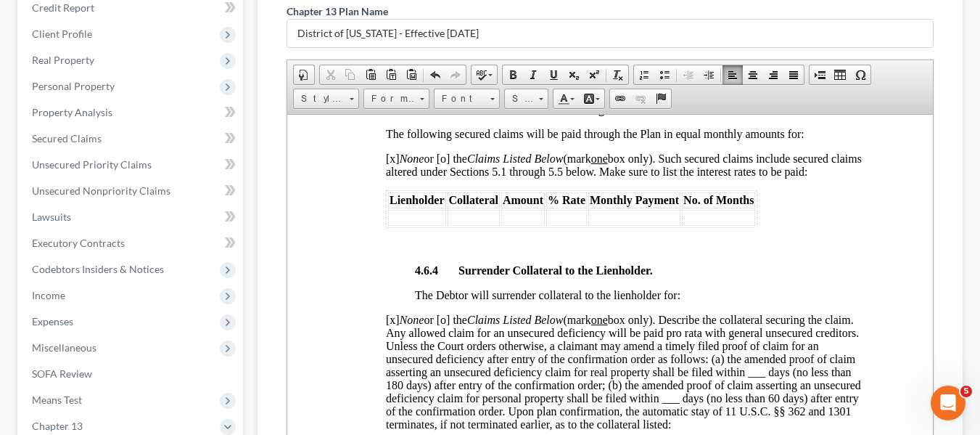
scroll to position [2822, 0]
click at [723, 300] on p "The Debtor will surrender collateral to the lienholder for:" at bounding box center [638, 293] width 448 height 13
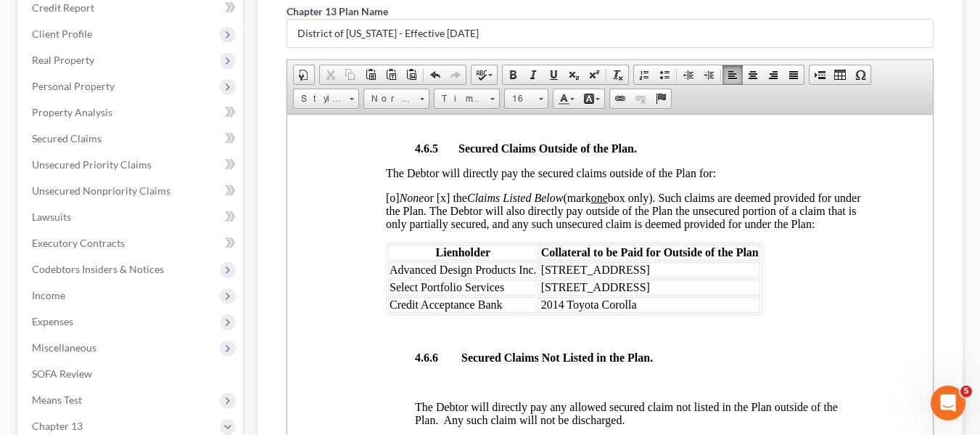
scroll to position [3196, 0]
click at [390, 292] on span "Select Portfolio Services" at bounding box center [446, 285] width 115 height 12
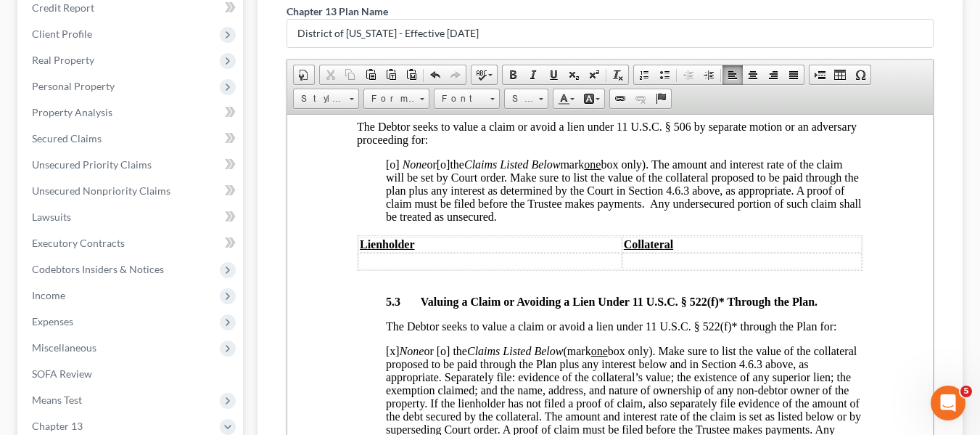
scroll to position [4290, 0]
click at [390, 169] on span "[o]" at bounding box center [392, 163] width 14 height 12
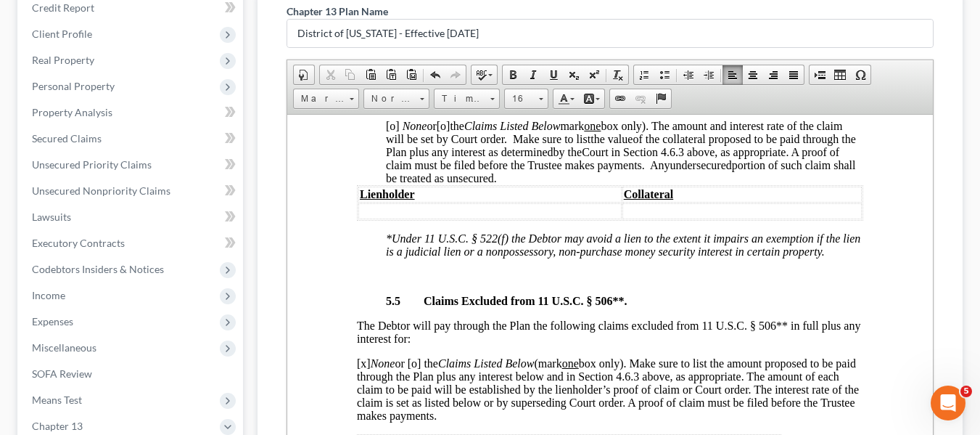
scroll to position [4768, 0]
click at [389, 132] on span "[o]" at bounding box center [392, 126] width 14 height 12
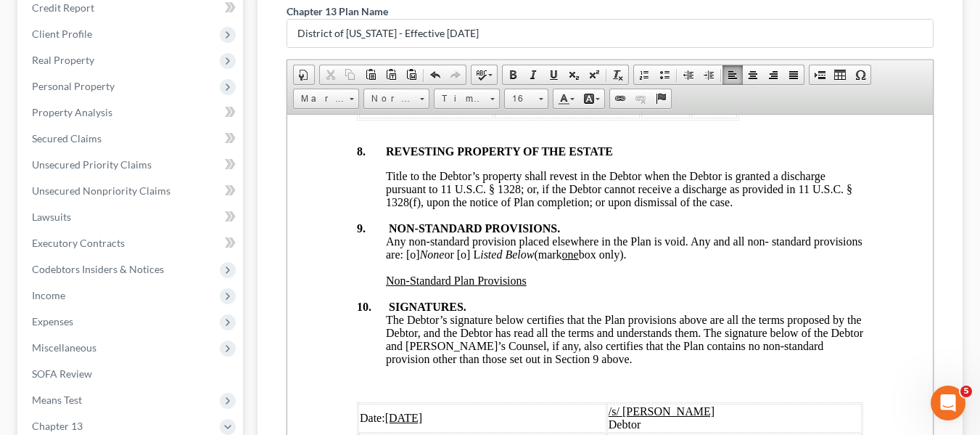
scroll to position [5485, 0]
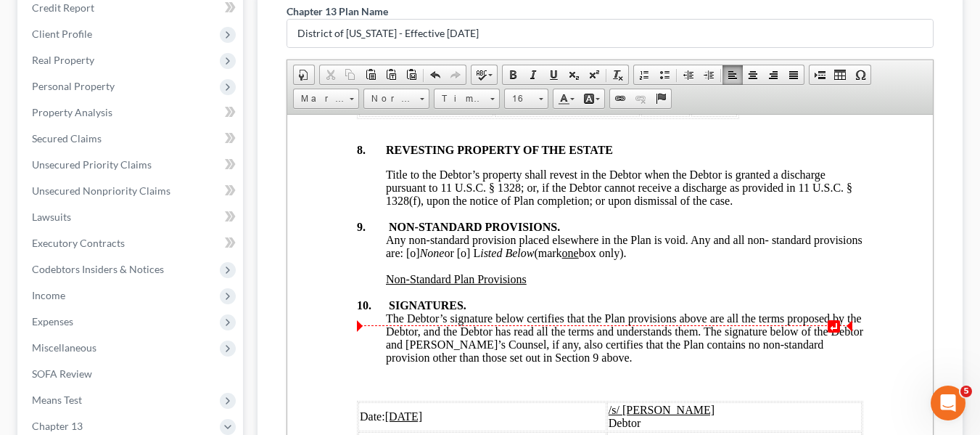
click at [461, 258] on span "Any non-standard provision placed elsewhere in the Plan is void. Any and all no…" at bounding box center [623, 245] width 477 height 25
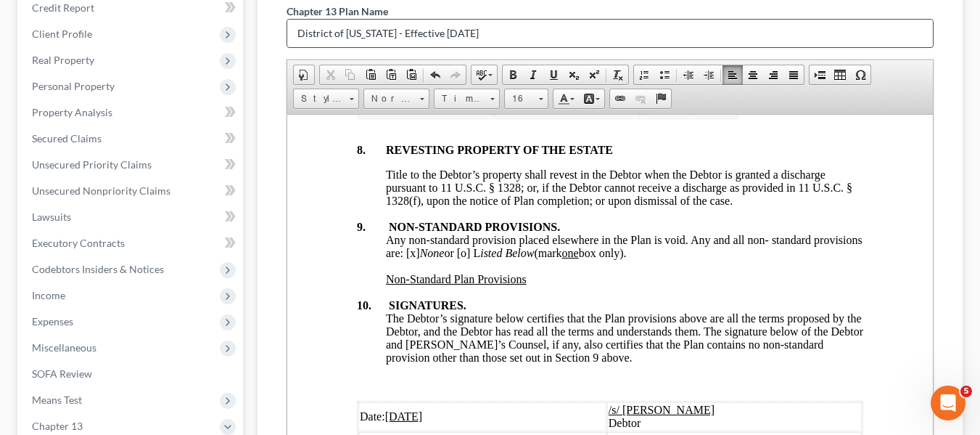
click at [488, 33] on input "District of [US_STATE] - Effective [DATE]" at bounding box center [610, 34] width 646 height 28
type input "D"
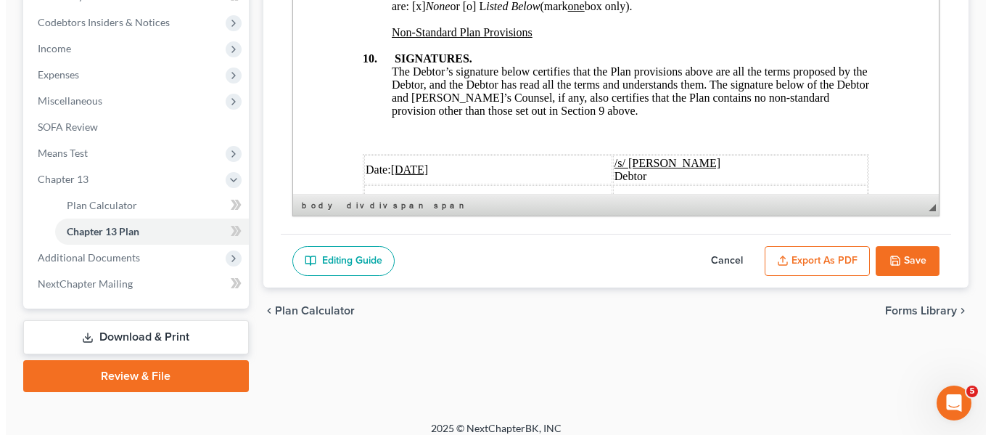
scroll to position [441, 0]
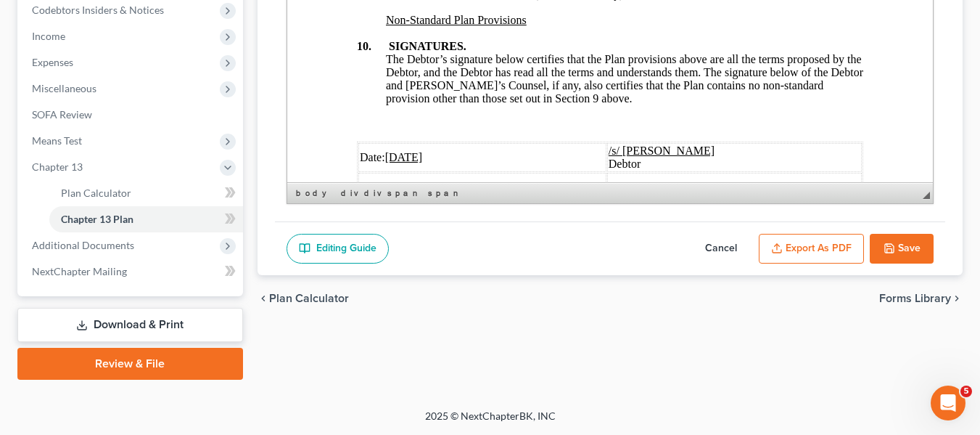
type input "original plan"
click at [805, 260] on button "Export as PDF" at bounding box center [811, 249] width 105 height 30
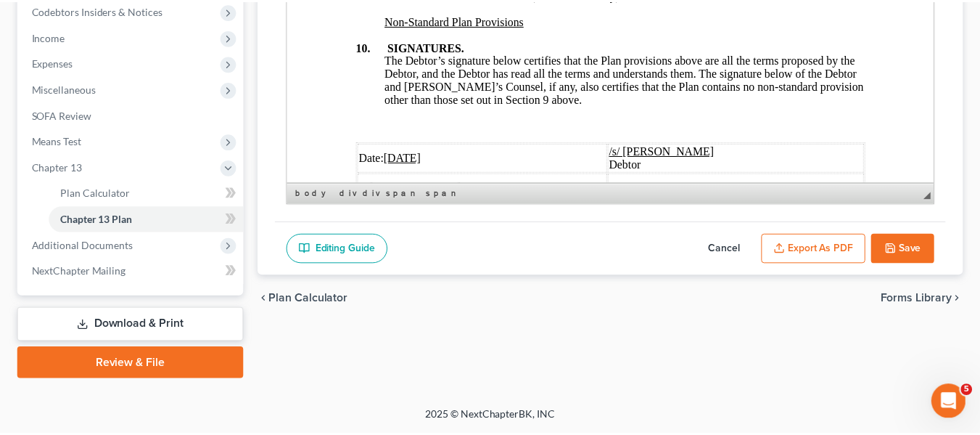
scroll to position [5433, 0]
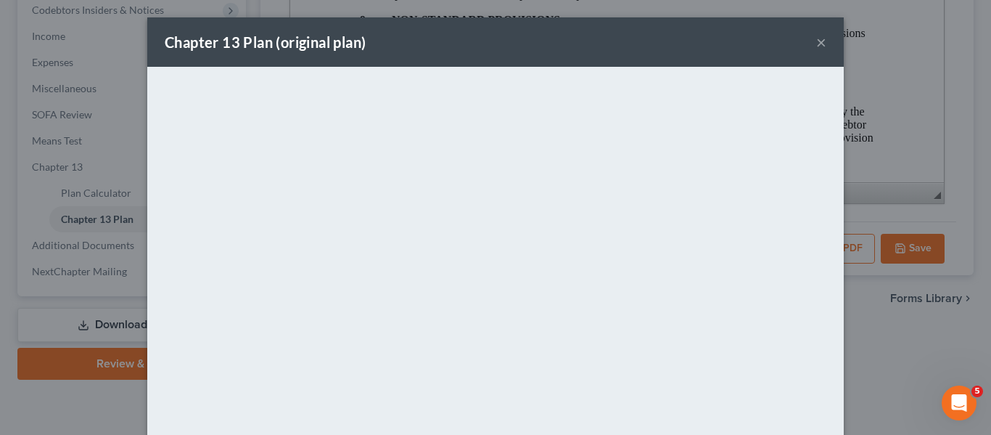
click at [420, 33] on div "Chapter 13 Plan (original plan) ×" at bounding box center [495, 41] width 697 height 49
click at [816, 43] on button "×" at bounding box center [821, 41] width 10 height 17
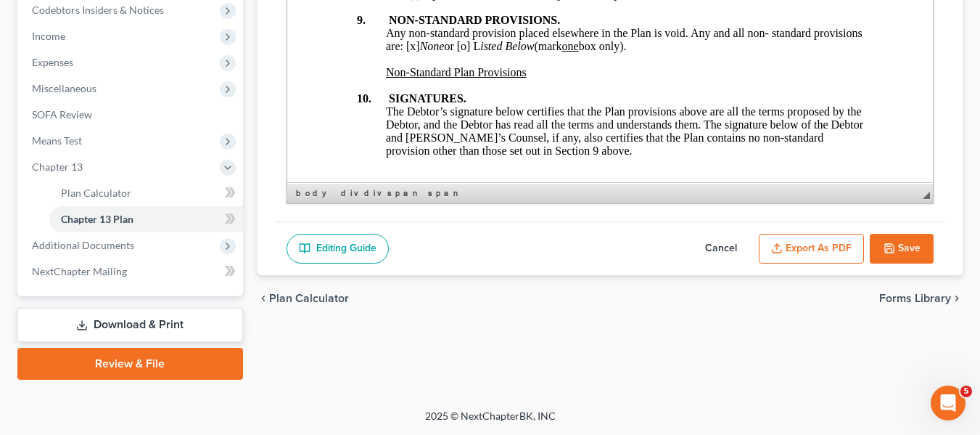
scroll to position [5485, 0]
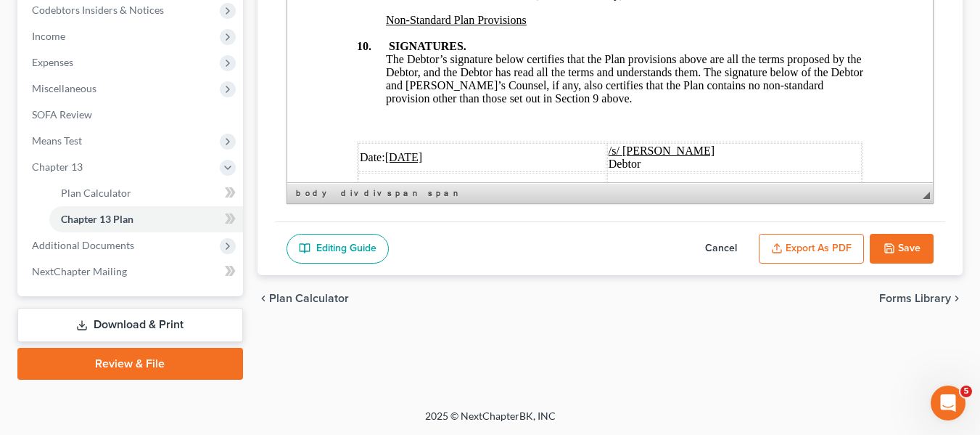
click at [890, 245] on polyline "button" at bounding box center [889, 245] width 4 height 2
select select "1"
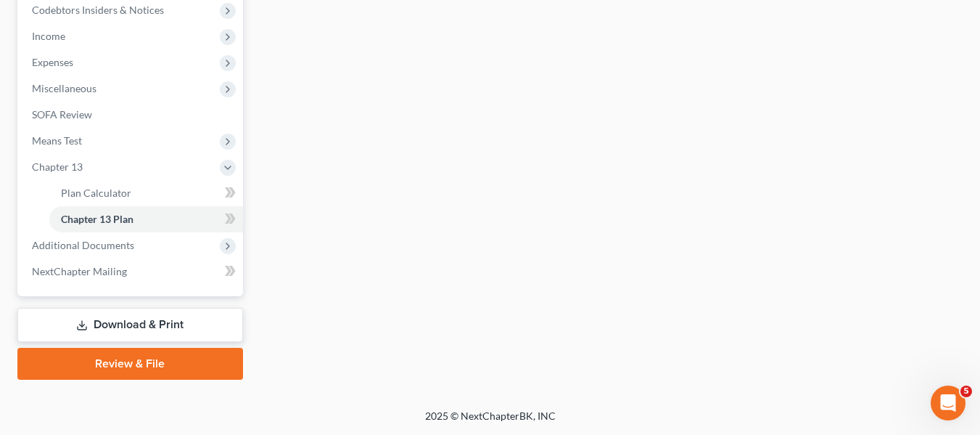
click at [115, 327] on link "Download & Print" at bounding box center [130, 325] width 226 height 34
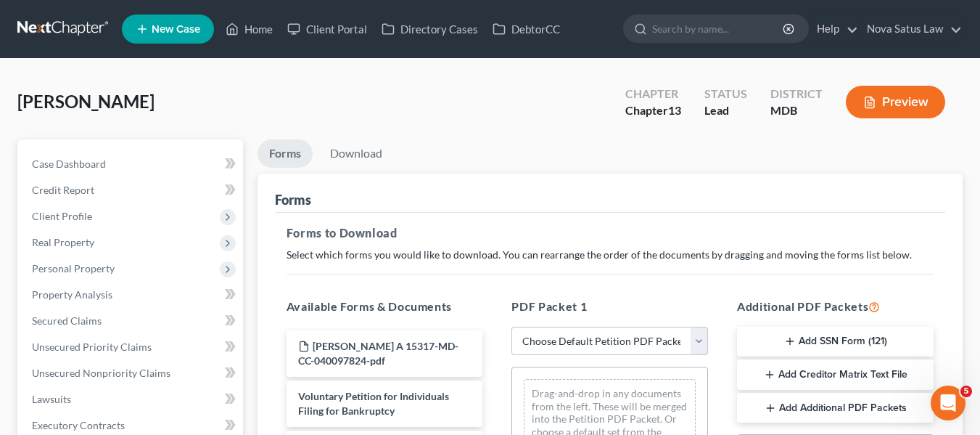
click at [548, 336] on select "Choose Default Petition PDF Packet Complete Bankruptcy Petition (all forms and …" at bounding box center [610, 341] width 197 height 29
select select "0"
click at [512, 327] on select "Choose Default Petition PDF Packet Complete Bankruptcy Petition (all forms and …" at bounding box center [610, 341] width 197 height 29
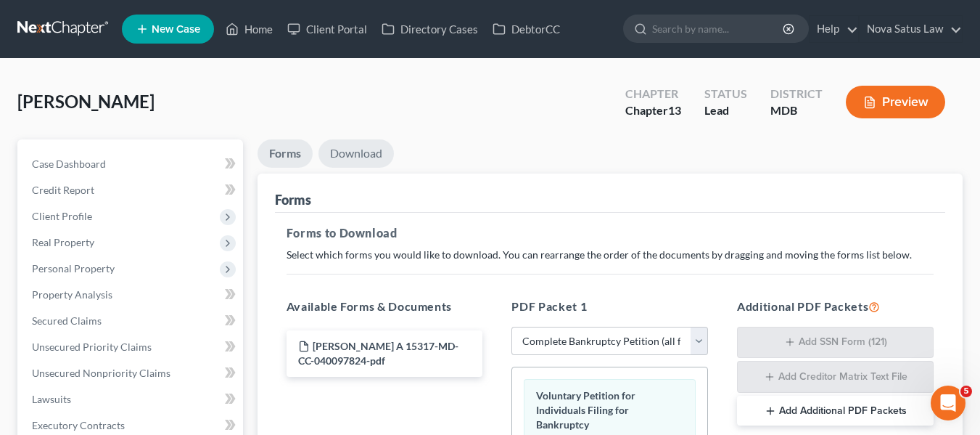
click at [366, 148] on link "Download" at bounding box center [356, 153] width 75 height 28
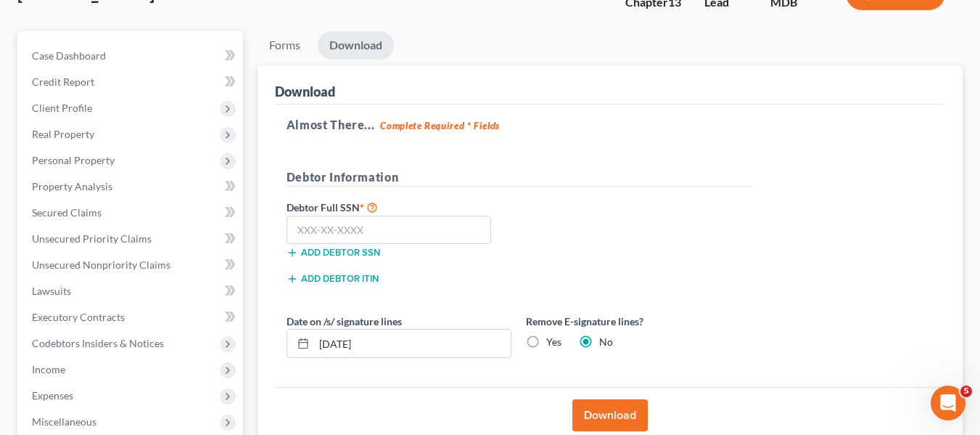
scroll to position [110, 0]
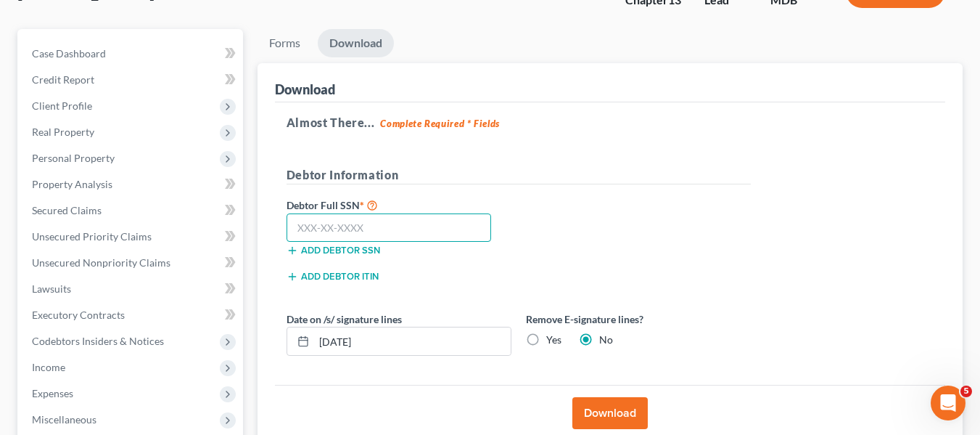
click at [294, 221] on input "text" at bounding box center [389, 227] width 205 height 29
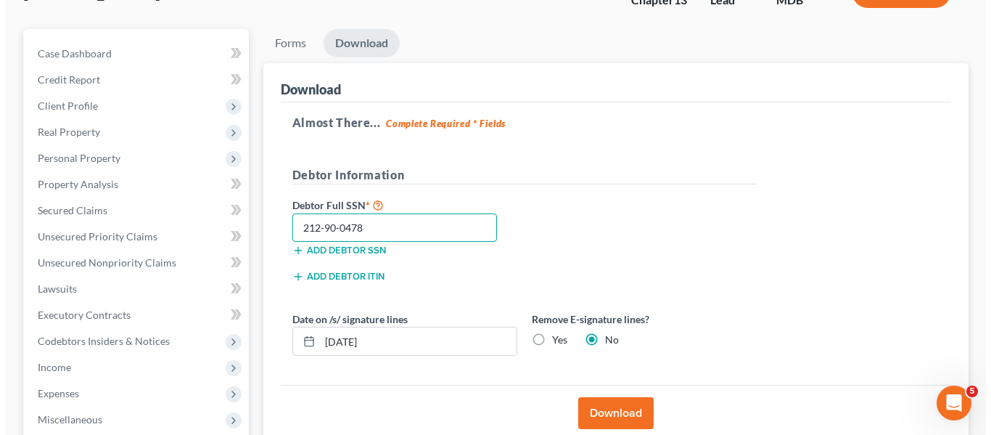
scroll to position [184, 0]
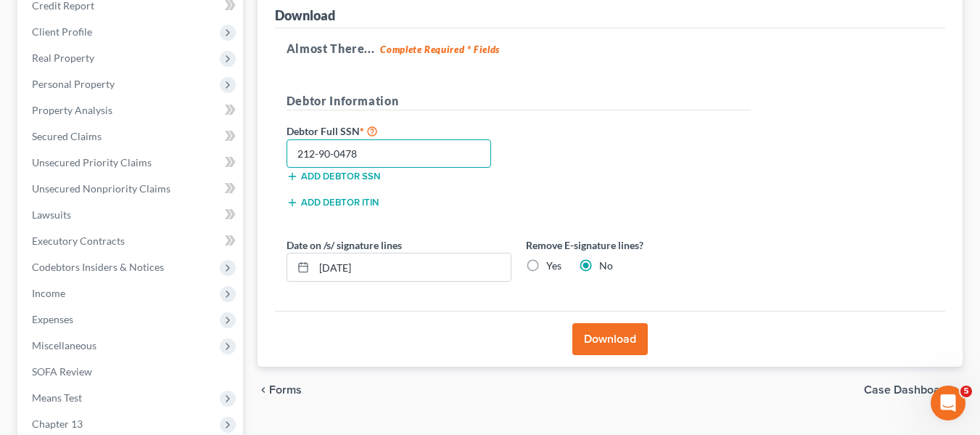
type input "212-90-0478"
click at [597, 328] on button "Download" at bounding box center [609, 339] width 75 height 32
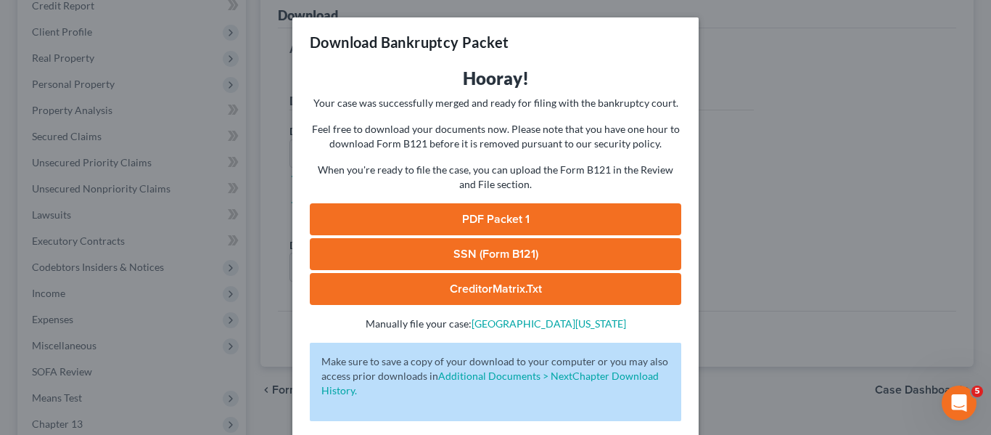
click at [475, 219] on link "PDF Packet 1" at bounding box center [495, 219] width 371 height 32
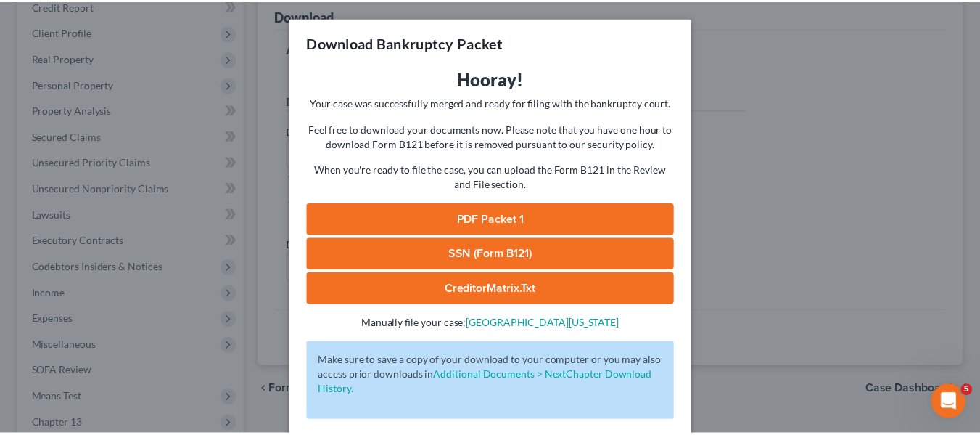
scroll to position [65, 0]
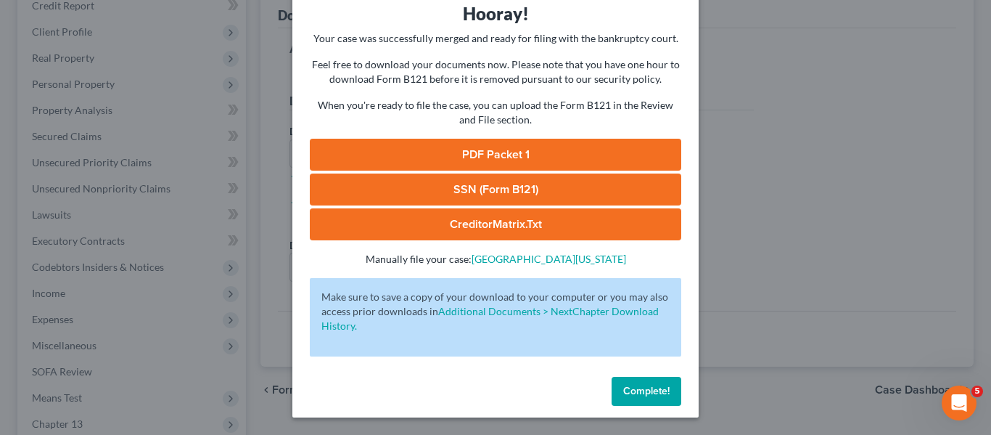
click at [625, 387] on span "Complete!" at bounding box center [646, 391] width 46 height 12
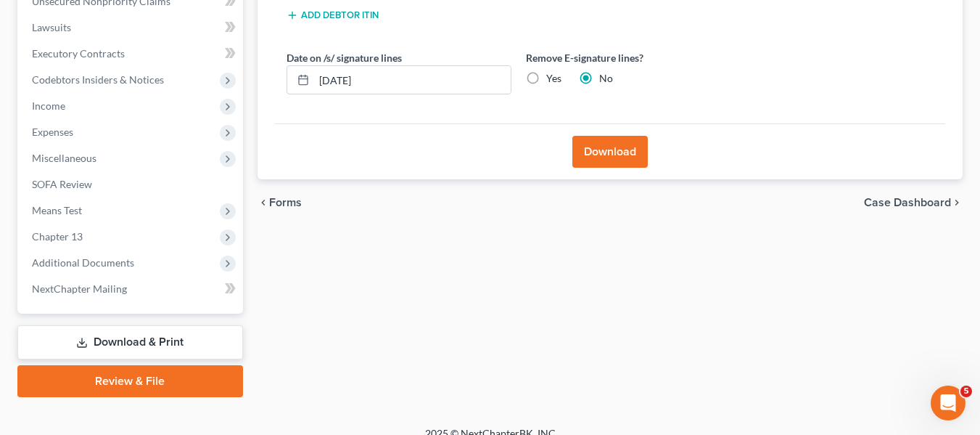
scroll to position [389, 0]
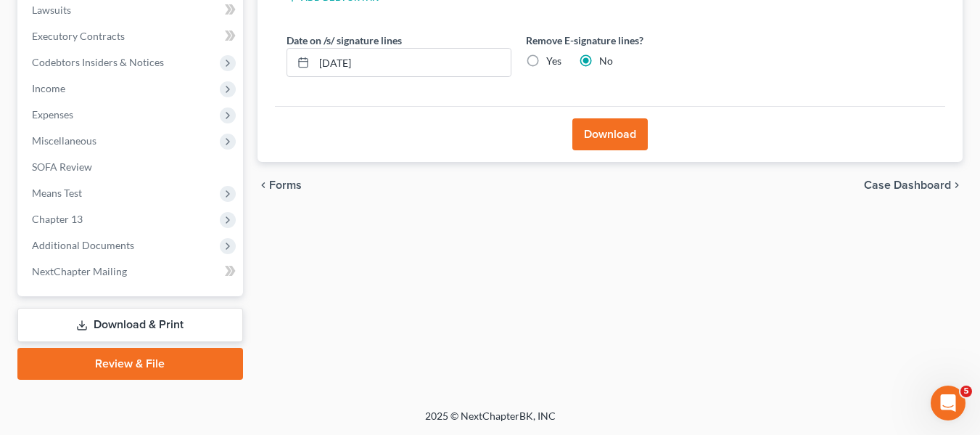
click at [139, 373] on link "Review & File" at bounding box center [130, 364] width 226 height 32
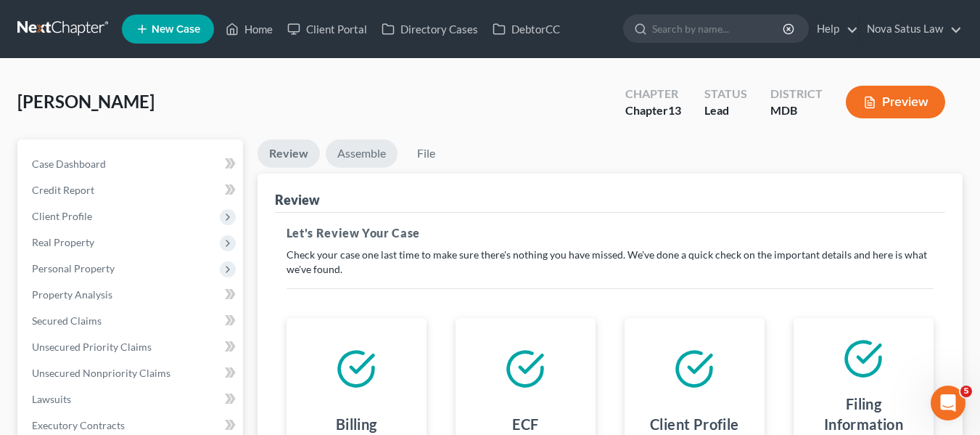
click at [358, 152] on link "Assemble" at bounding box center [362, 153] width 72 height 28
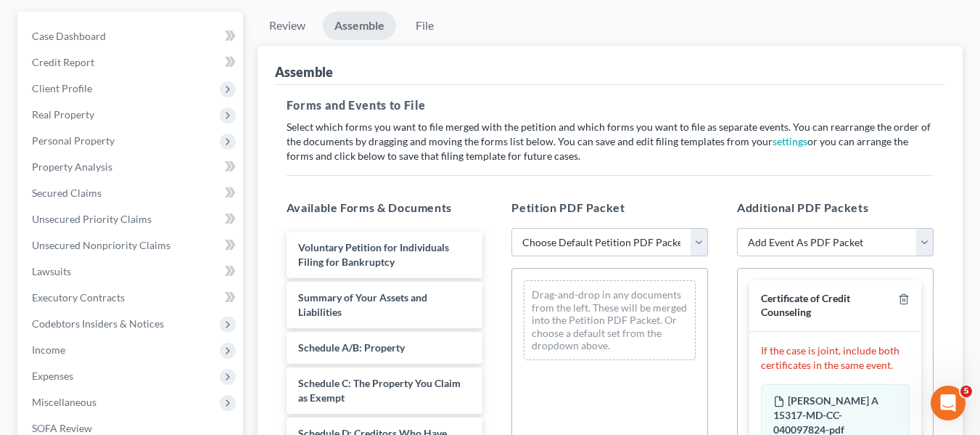
scroll to position [129, 0]
click at [630, 243] on select "Choose Default Petition PDF Packet Emergency Filing (Voluntary Petition and Cre…" at bounding box center [610, 240] width 197 height 29
select select "1"
click at [512, 226] on select "Choose Default Petition PDF Packet Emergency Filing (Voluntary Petition and Cre…" at bounding box center [610, 240] width 197 height 29
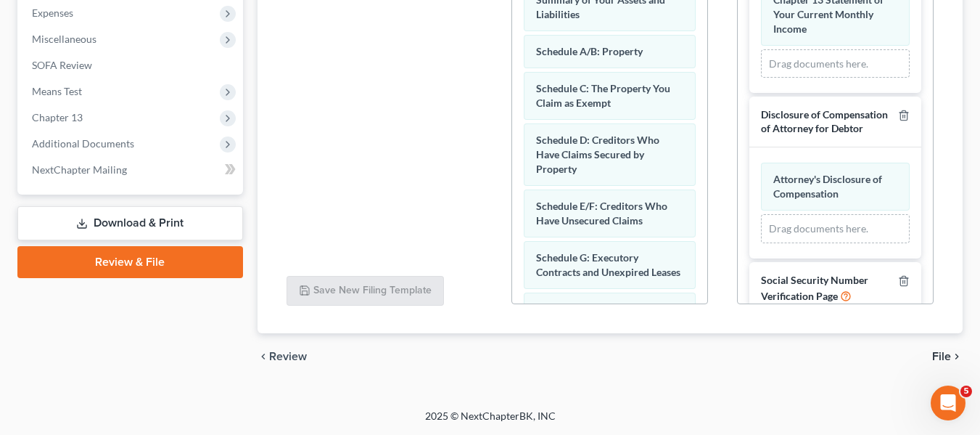
scroll to position [312, 0]
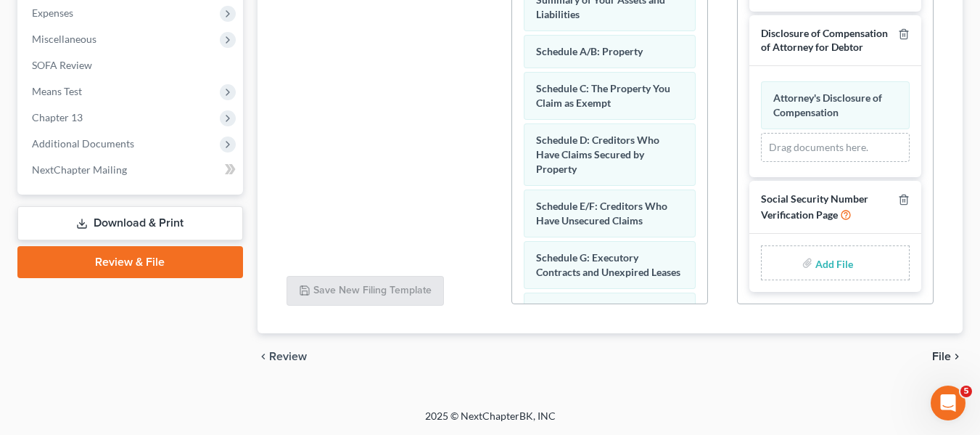
click at [816, 267] on input "file" at bounding box center [833, 263] width 35 height 26
type input "C:\fakepath\SSN.pdf"
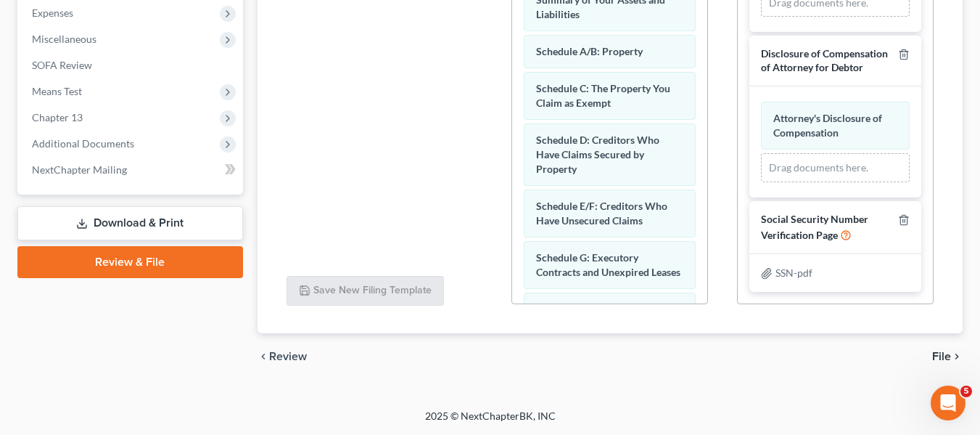
scroll to position [110, 0]
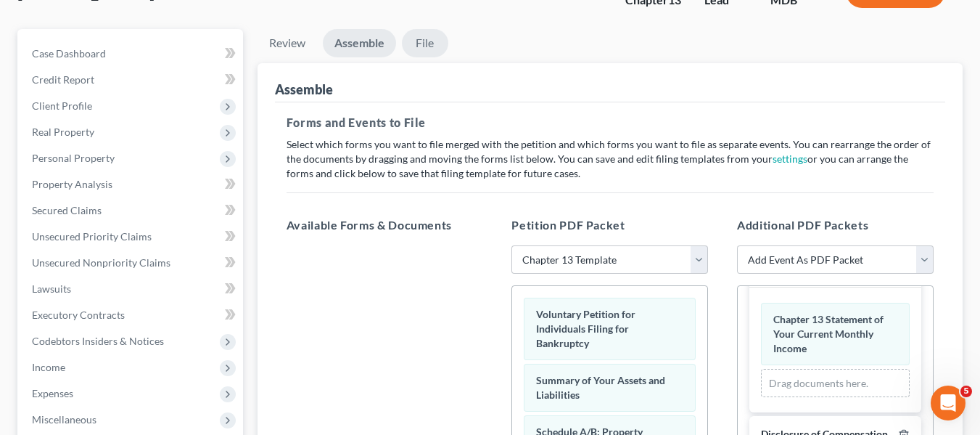
click at [430, 40] on link "File" at bounding box center [425, 43] width 46 height 28
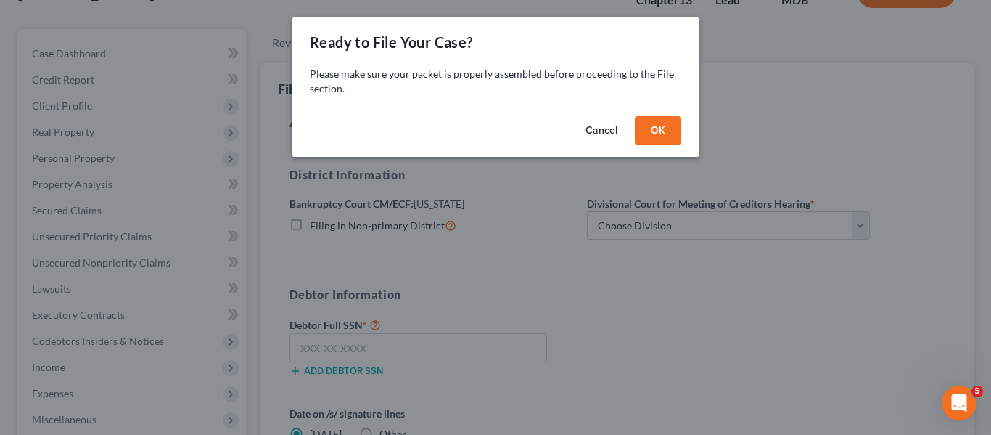
click at [676, 137] on button "OK" at bounding box center [658, 130] width 46 height 29
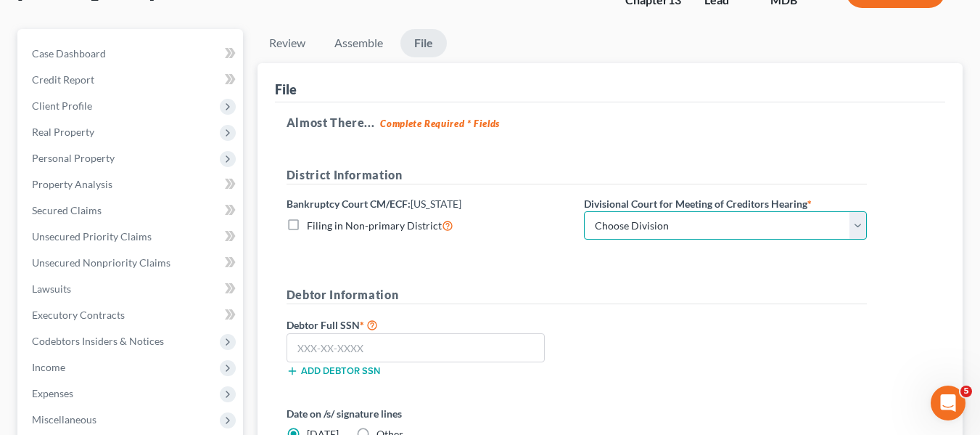
click at [707, 222] on select "Choose Division Baltimore Greenbelt" at bounding box center [725, 225] width 283 height 29
select select "0"
click at [584, 211] on select "Choose Division Baltimore Greenbelt" at bounding box center [725, 225] width 283 height 29
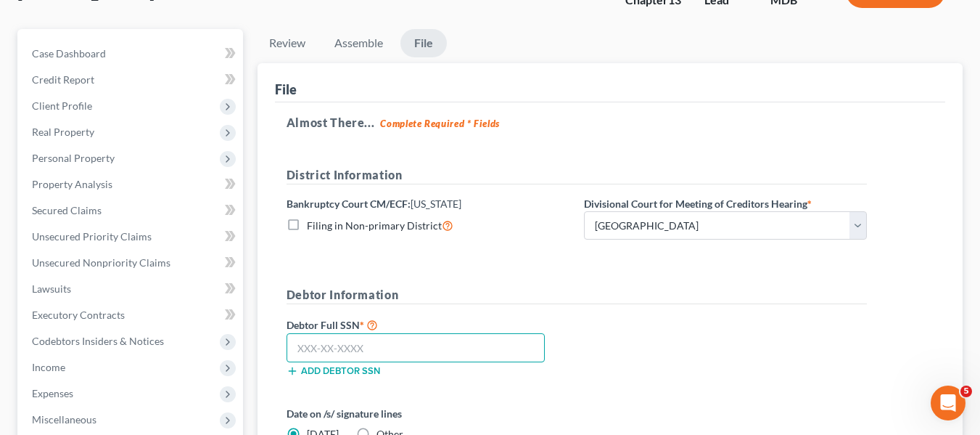
click at [287, 354] on input "text" at bounding box center [416, 347] width 258 height 29
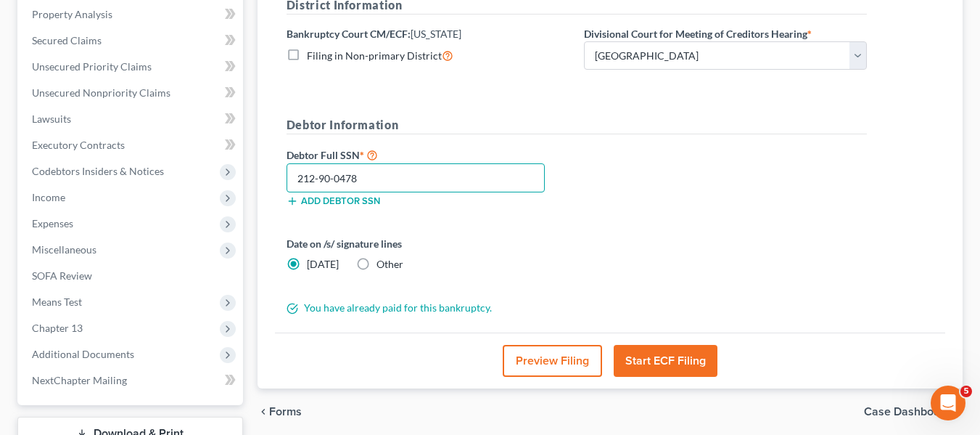
scroll to position [282, 0]
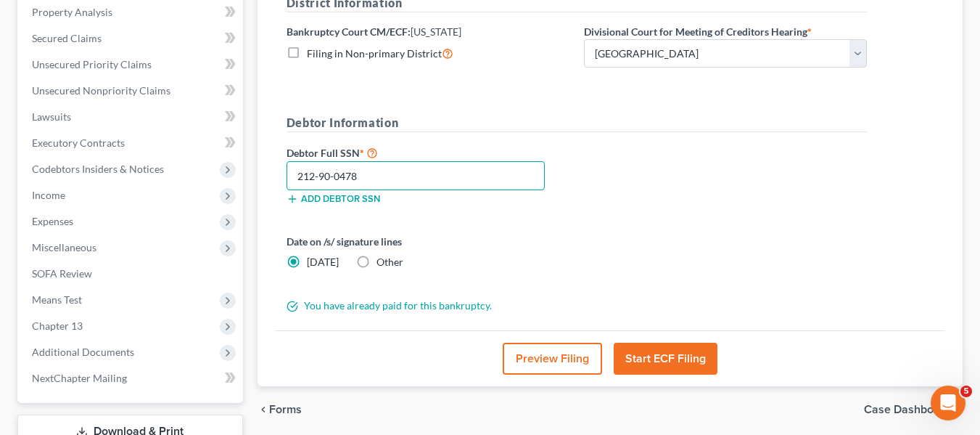
type input "212-90-0478"
click at [673, 351] on button "Start ECF Filing" at bounding box center [666, 358] width 104 height 32
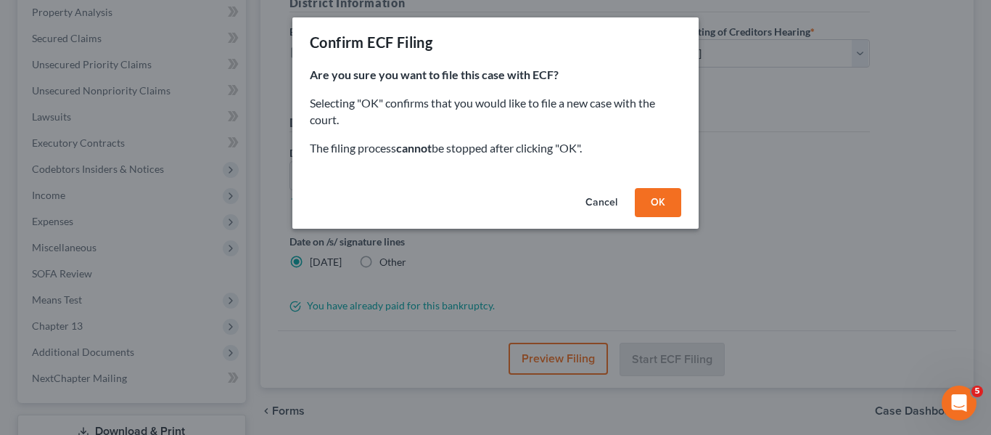
click at [654, 210] on button "OK" at bounding box center [658, 202] width 46 height 29
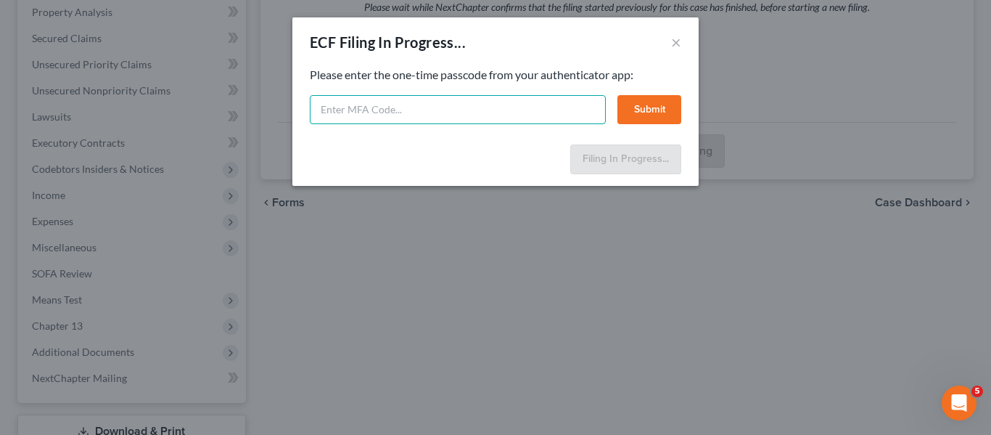
click at [387, 99] on input "text" at bounding box center [458, 109] width 296 height 29
type input "449617"
click at [629, 115] on button "Submit" at bounding box center [649, 109] width 64 height 29
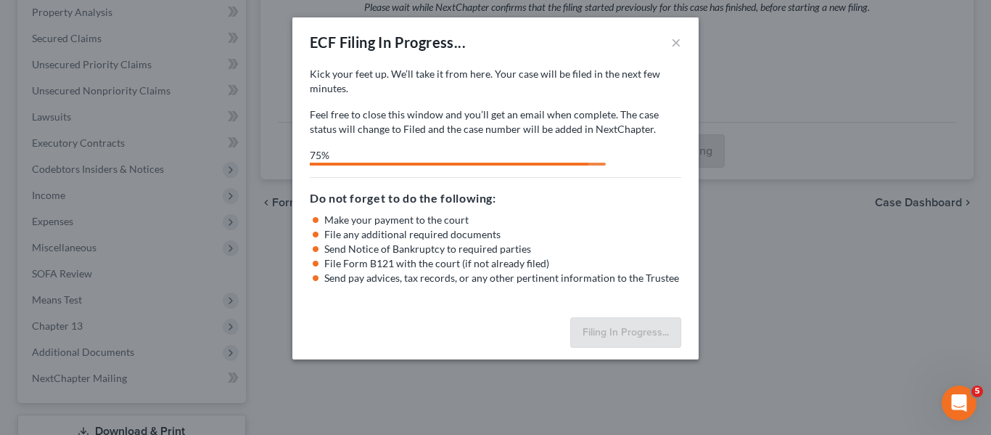
select select "0"
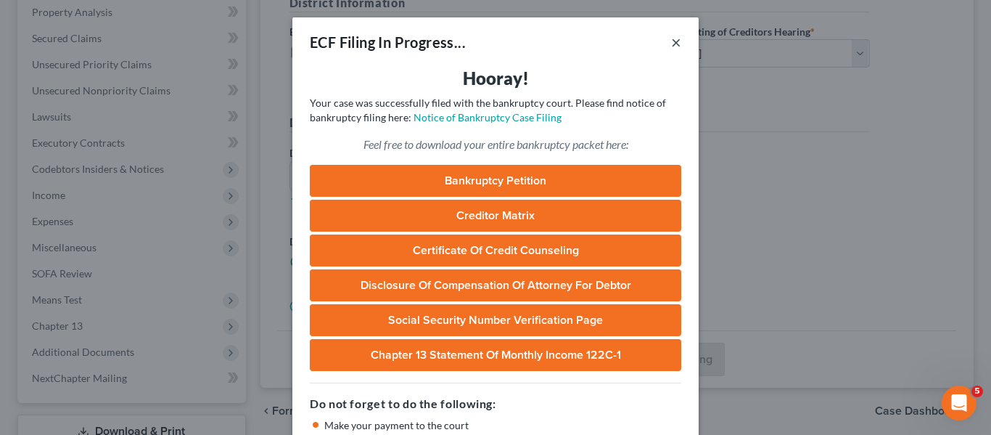
click at [671, 46] on button "×" at bounding box center [676, 41] width 10 height 17
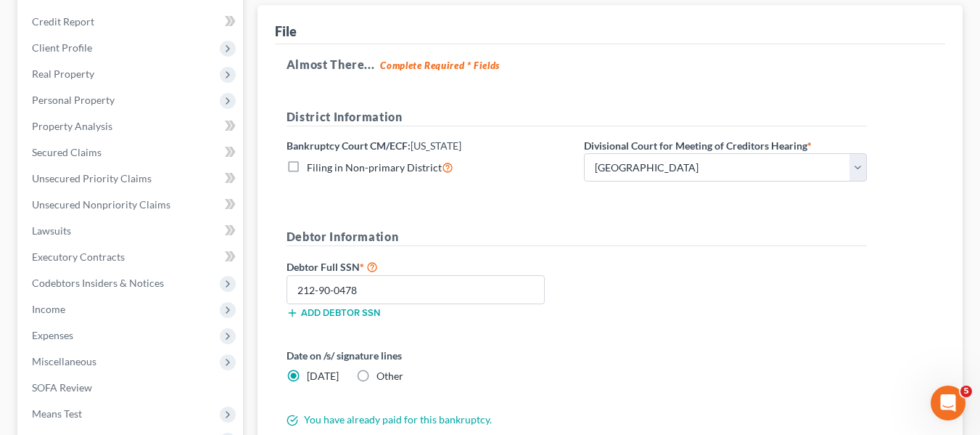
scroll to position [0, 0]
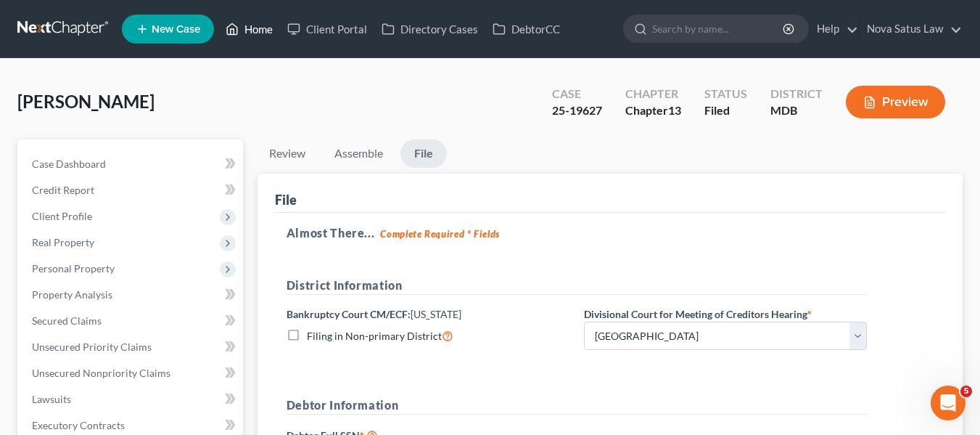
click at [260, 25] on link "Home" at bounding box center [249, 29] width 62 height 26
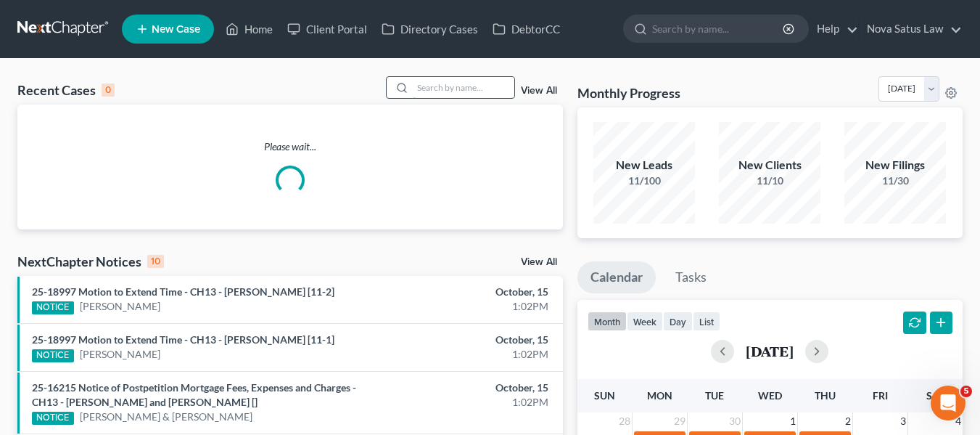
click at [459, 82] on input "search" at bounding box center [464, 87] width 102 height 21
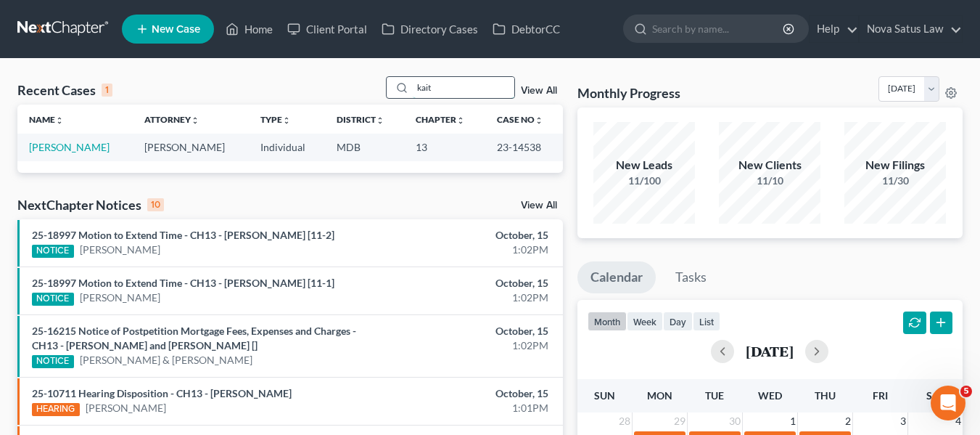
click at [441, 91] on input "kait" at bounding box center [464, 87] width 102 height 21
type input "k"
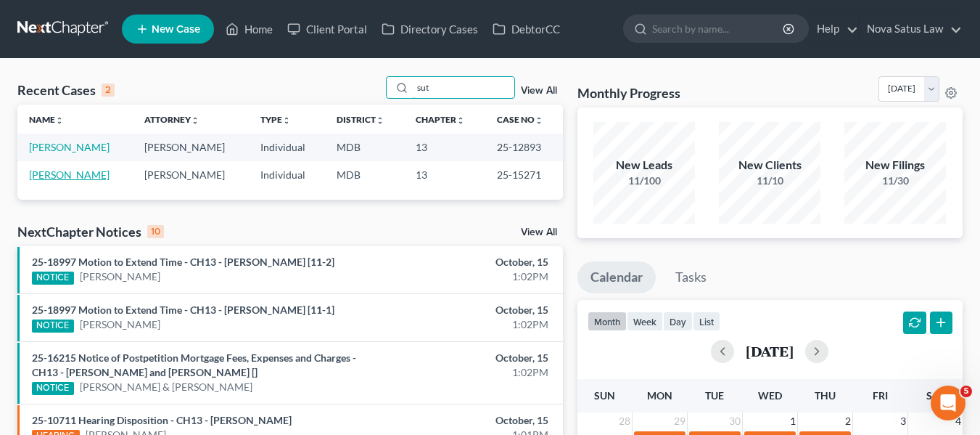
type input "sut"
click at [52, 173] on link "[PERSON_NAME]" at bounding box center [69, 174] width 81 height 12
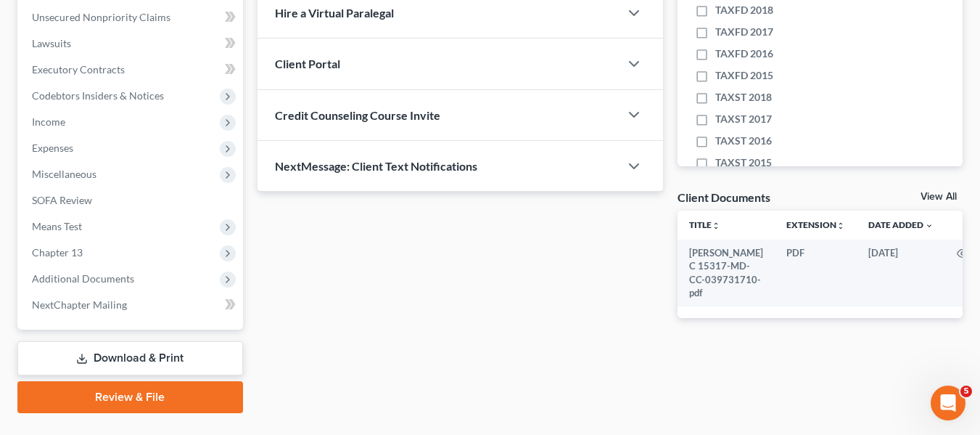
scroll to position [389, 0]
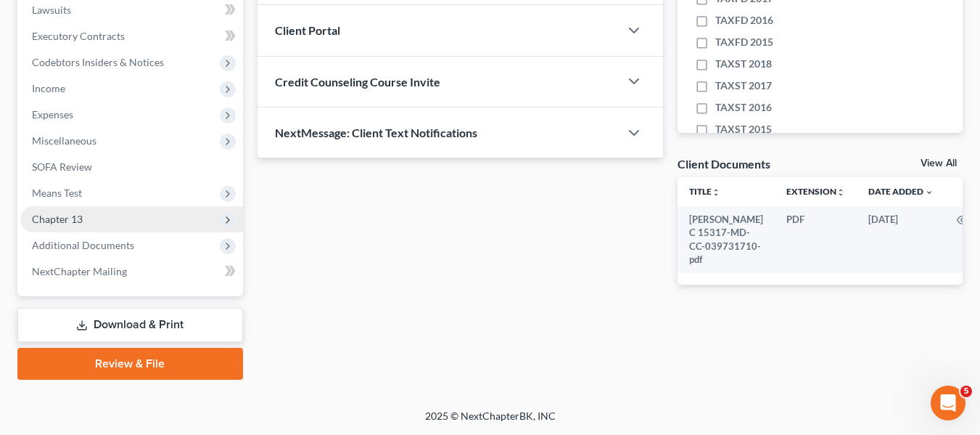
click at [51, 219] on span "Chapter 13" at bounding box center [57, 219] width 51 height 12
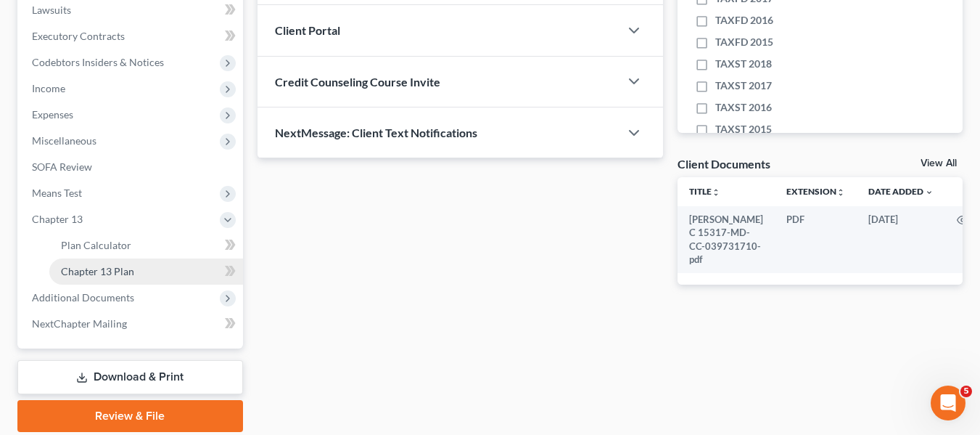
click at [87, 274] on span "Chapter 13 Plan" at bounding box center [97, 271] width 73 height 12
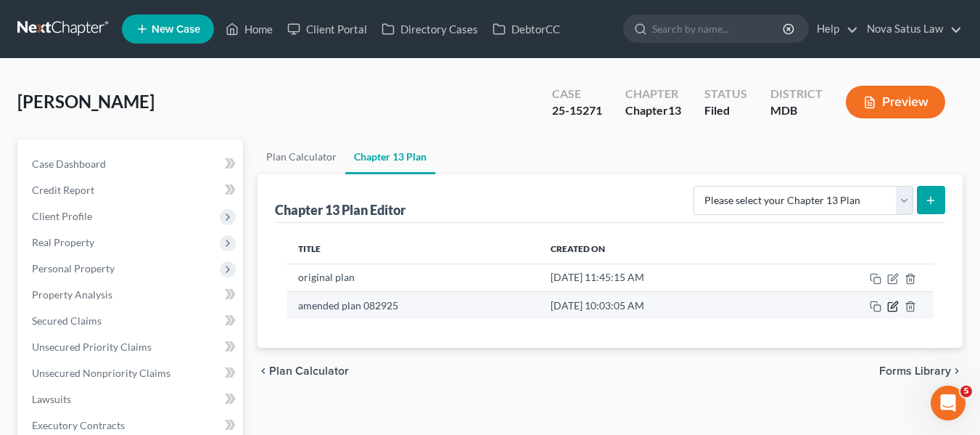
click at [896, 305] on icon "button" at bounding box center [894, 304] width 7 height 7
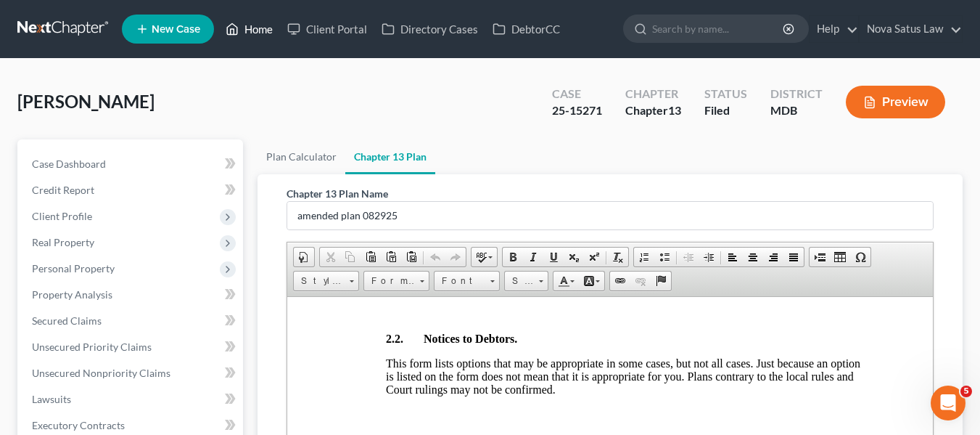
click at [257, 29] on link "Home" at bounding box center [249, 29] width 62 height 26
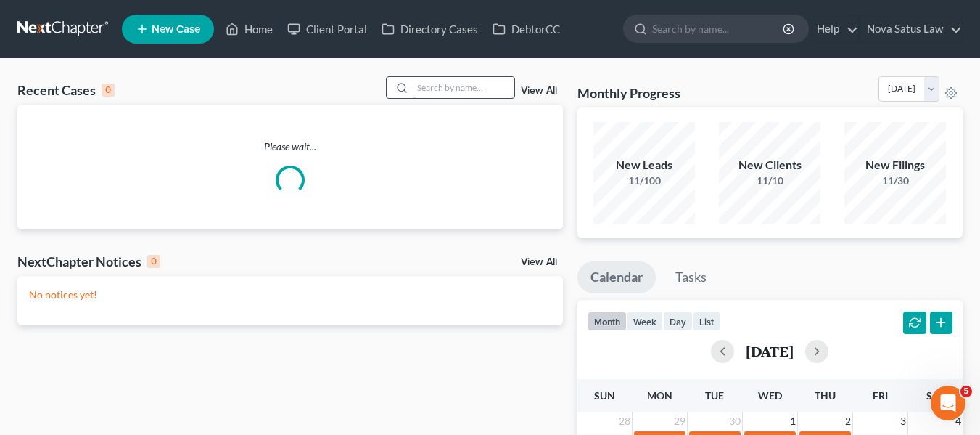
click at [485, 94] on input "search" at bounding box center [464, 87] width 102 height 21
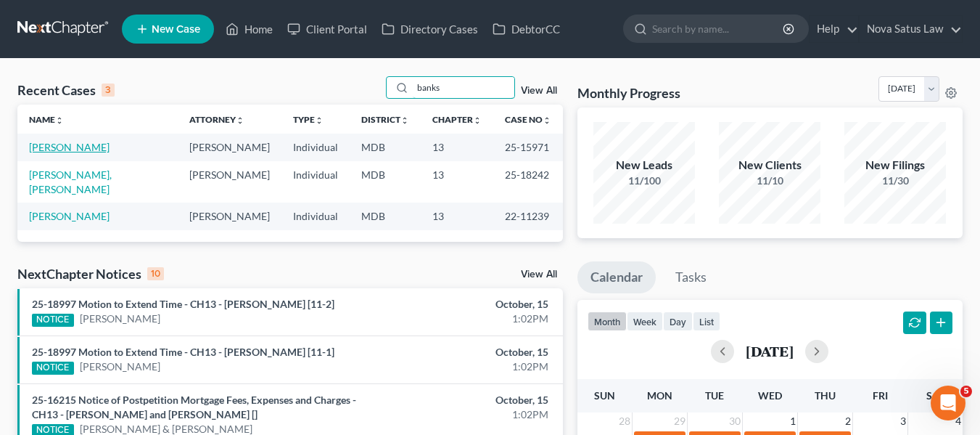
type input "banks"
click at [72, 144] on link "[PERSON_NAME]" at bounding box center [69, 147] width 81 height 12
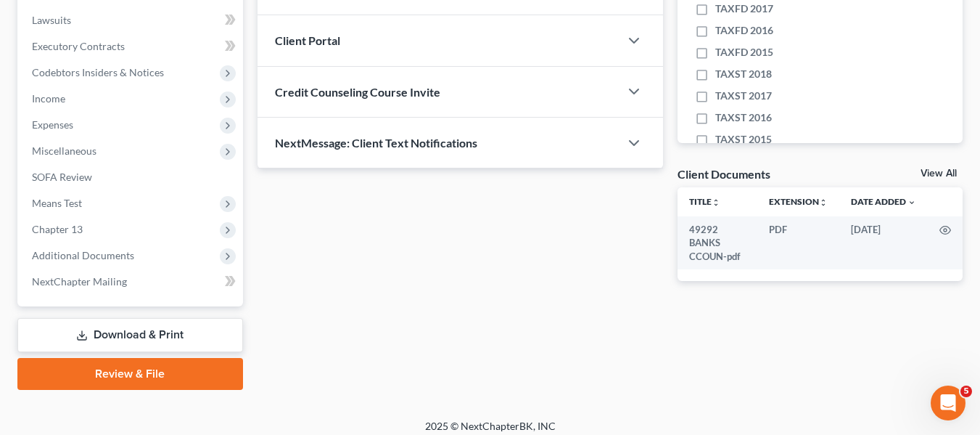
scroll to position [389, 0]
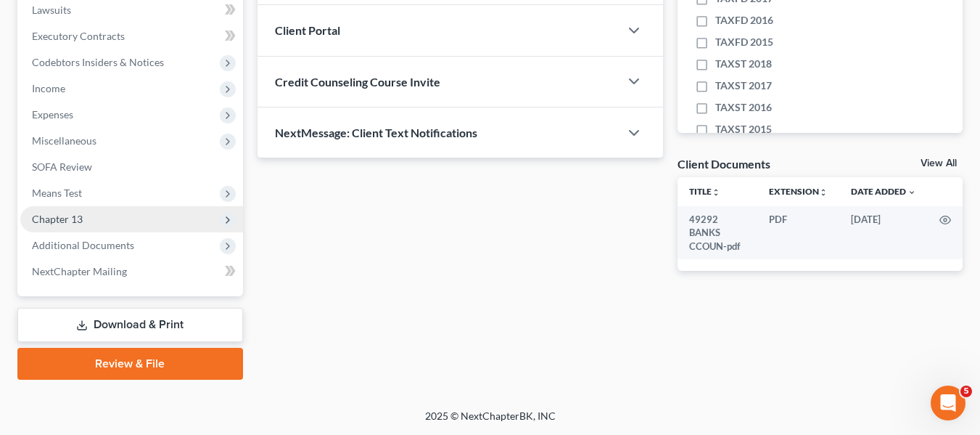
click at [107, 223] on span "Chapter 13" at bounding box center [131, 219] width 223 height 26
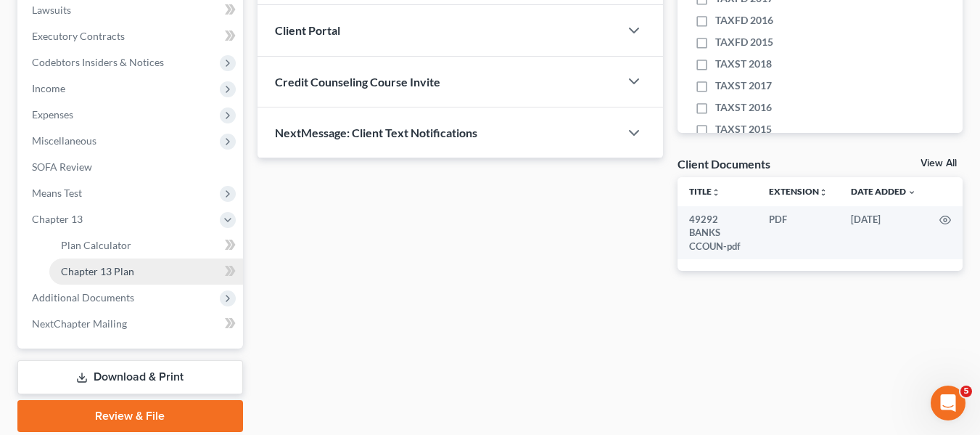
click at [115, 275] on span "Chapter 13 Plan" at bounding box center [97, 271] width 73 height 12
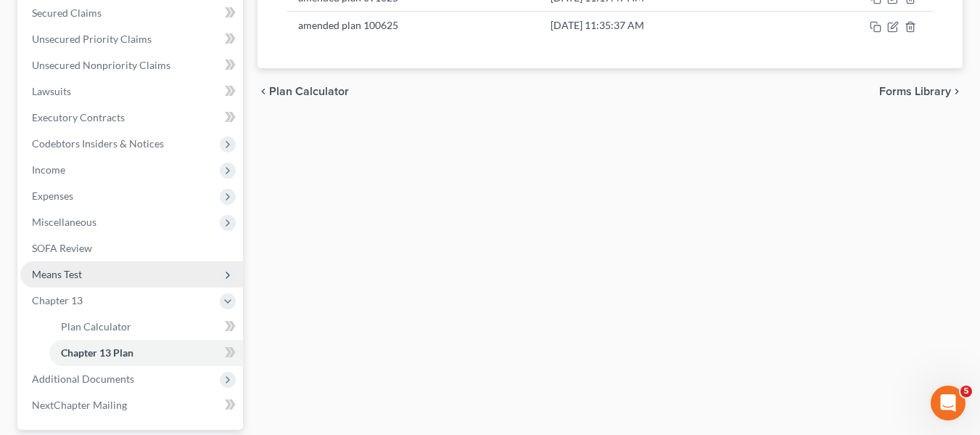
scroll to position [441, 0]
